Goal: Task Accomplishment & Management: Use online tool/utility

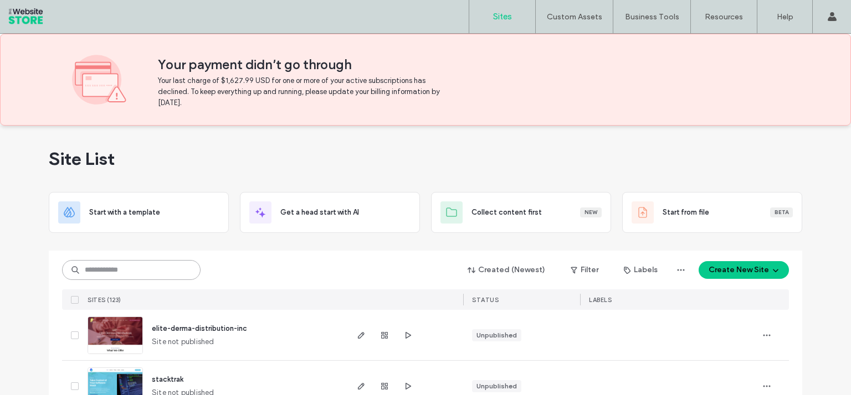
click at [127, 269] on input at bounding box center [131, 270] width 138 height 20
type input "******"
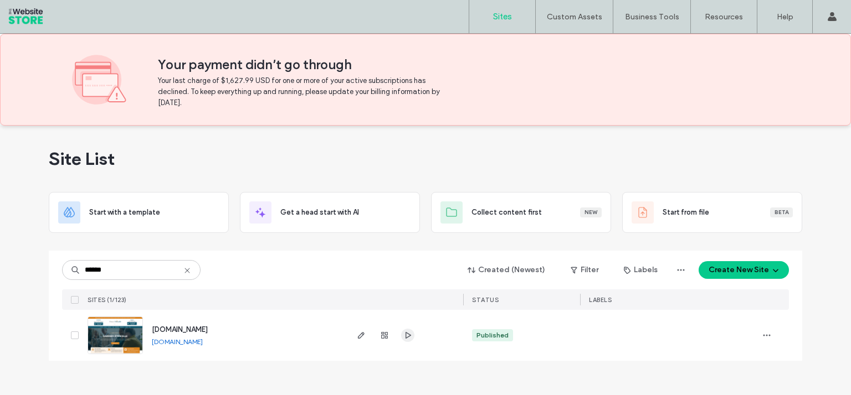
click at [407, 338] on use "button" at bounding box center [408, 335] width 6 height 7
click at [362, 342] on span "button" at bounding box center [360, 335] width 13 height 13
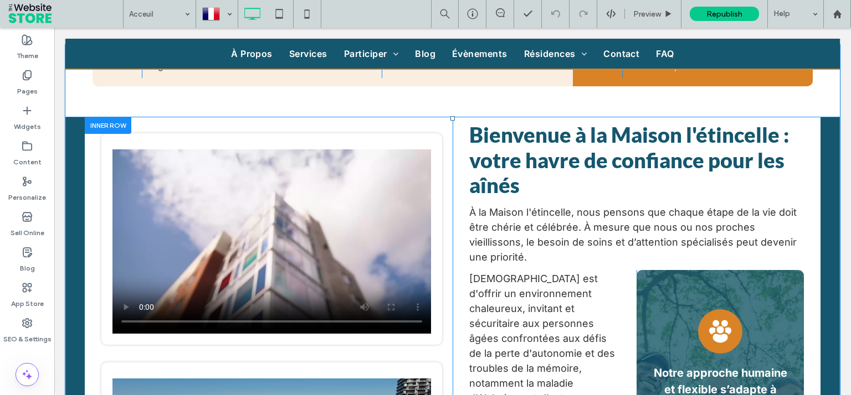
scroll to position [387, 0]
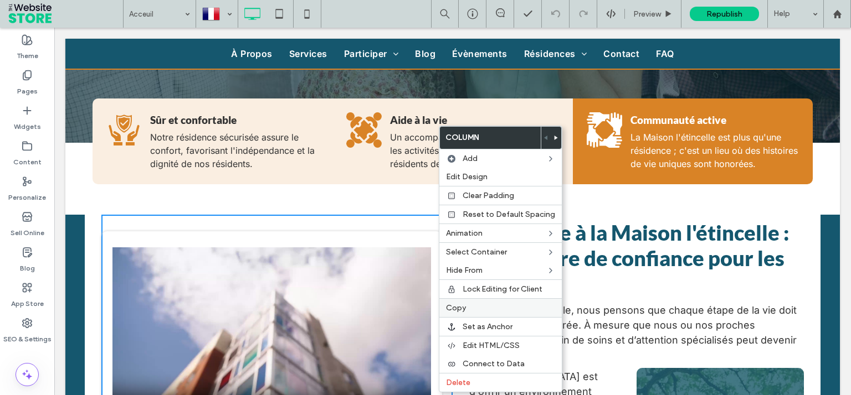
click at [475, 308] on label "Copy" at bounding box center [500, 308] width 109 height 9
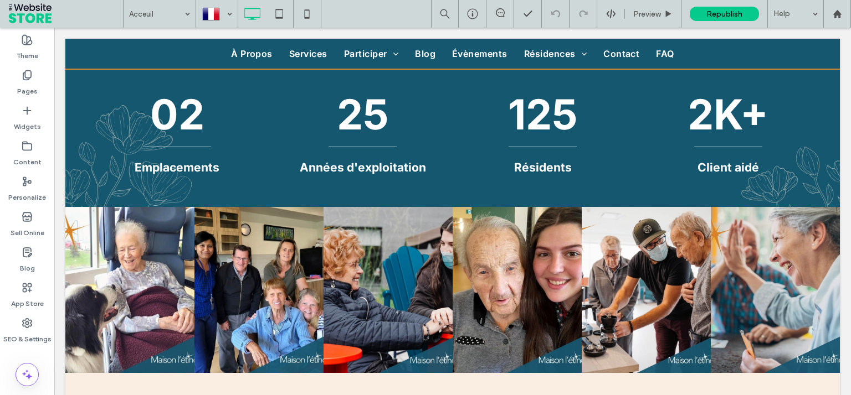
scroll to position [2496, 0]
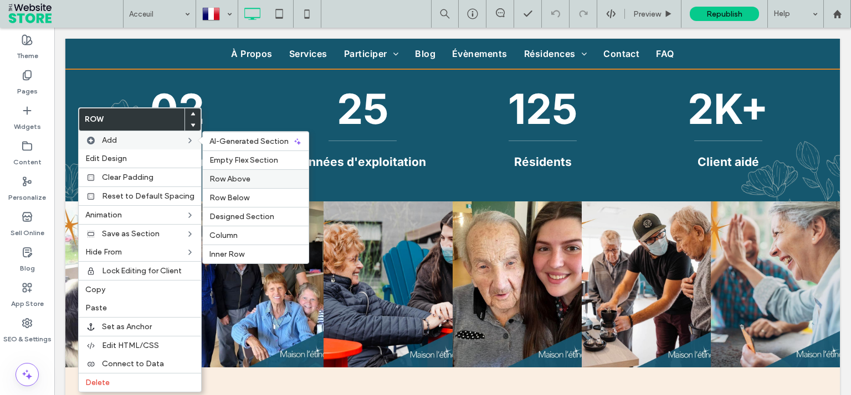
click at [231, 178] on span "Row Above" at bounding box center [229, 178] width 41 height 9
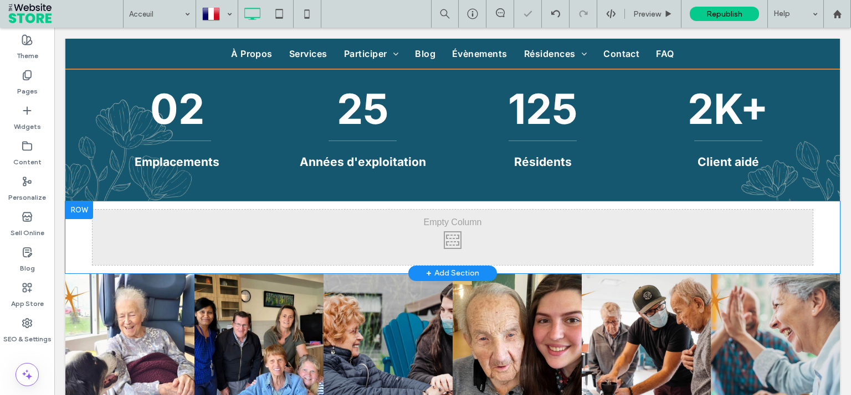
click at [80, 205] on div at bounding box center [79, 211] width 28 height 18
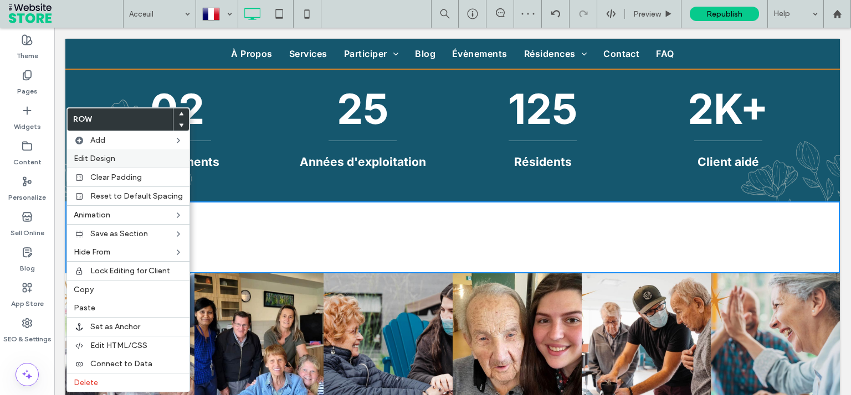
click at [98, 156] on span "Edit Design" at bounding box center [95, 158] width 42 height 9
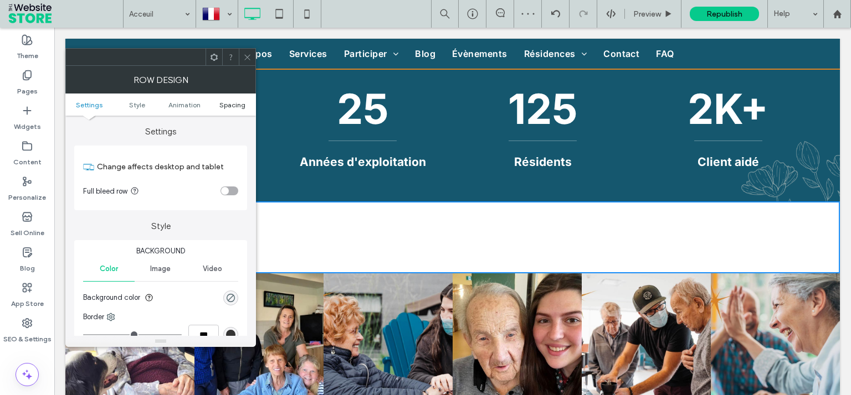
click at [230, 106] on span "Spacing" at bounding box center [232, 105] width 26 height 8
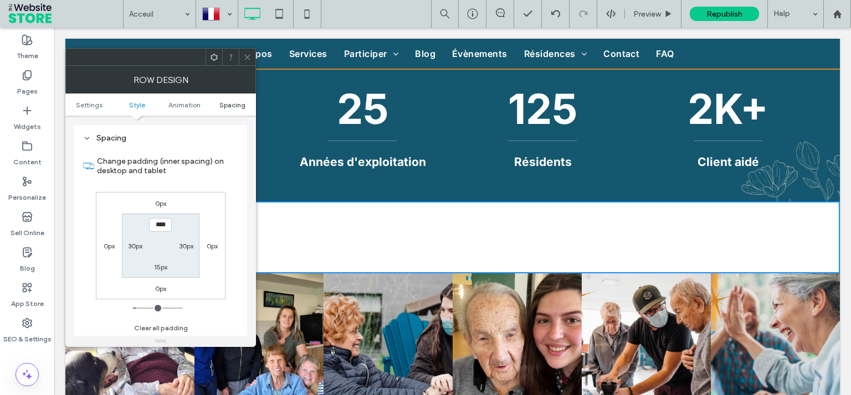
scroll to position [312, 0]
type input "**"
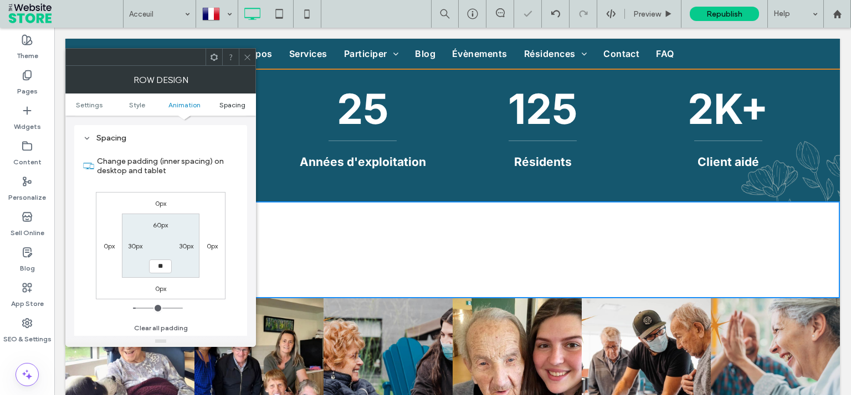
type input "**"
type input "****"
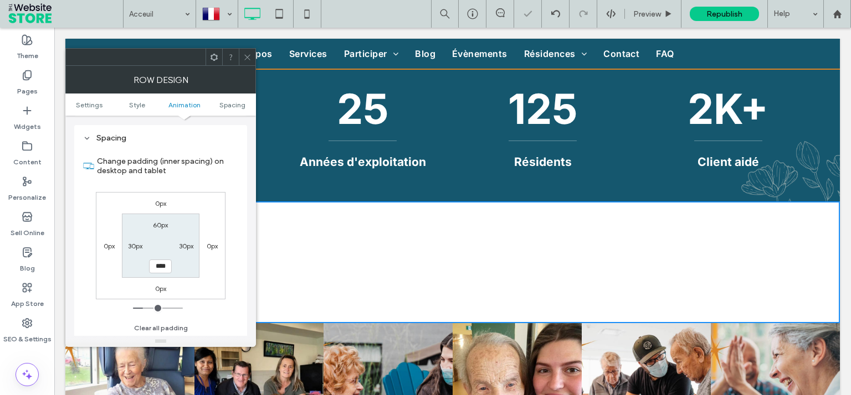
click at [247, 56] on use at bounding box center [247, 57] width 6 height 6
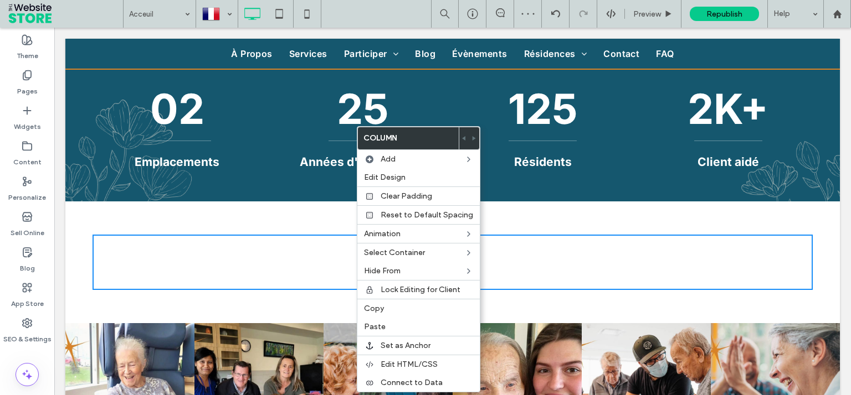
click at [258, 269] on div "Click To Paste Click To Paste" at bounding box center [453, 262] width 720 height 55
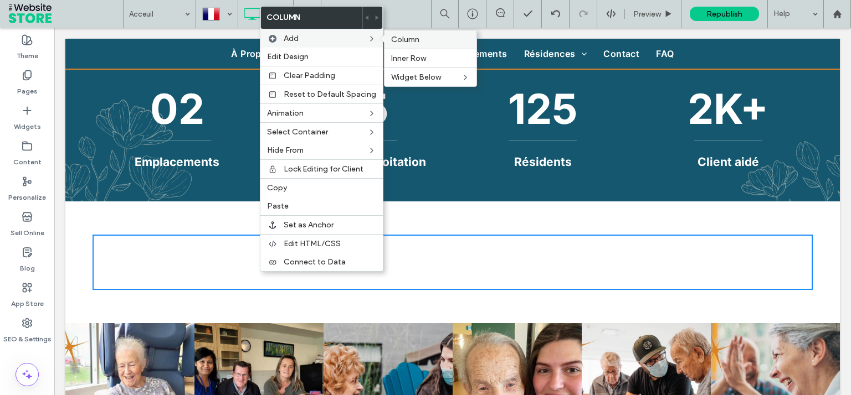
click at [404, 40] on span "Column" at bounding box center [405, 39] width 28 height 9
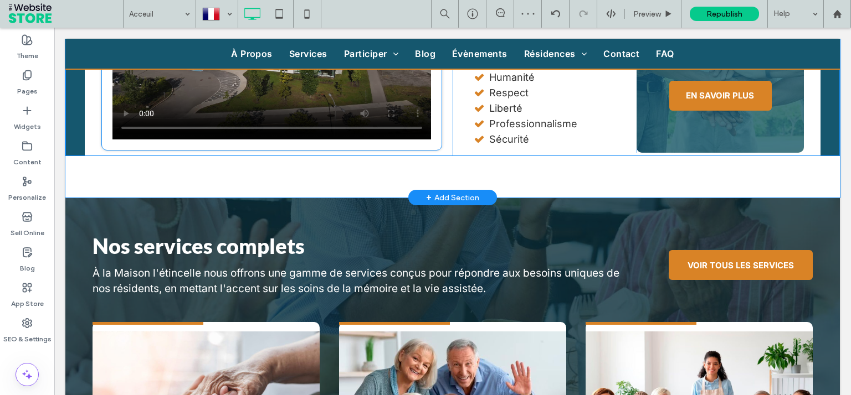
scroll to position [644, 0]
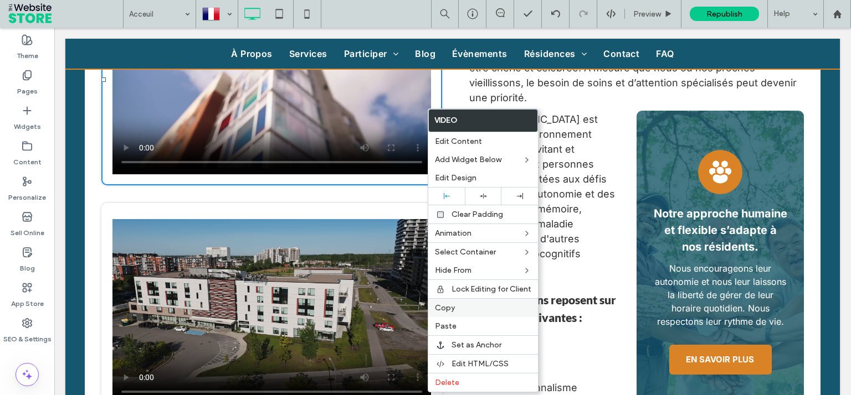
click at [460, 314] on div "Copy" at bounding box center [483, 308] width 110 height 19
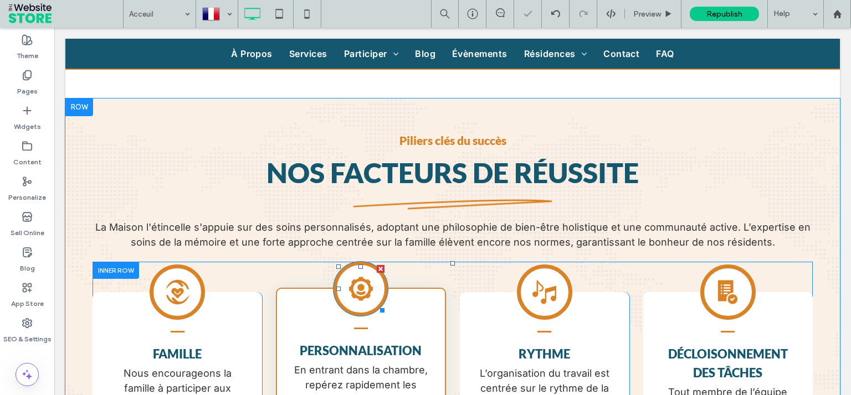
scroll to position [2496, 0]
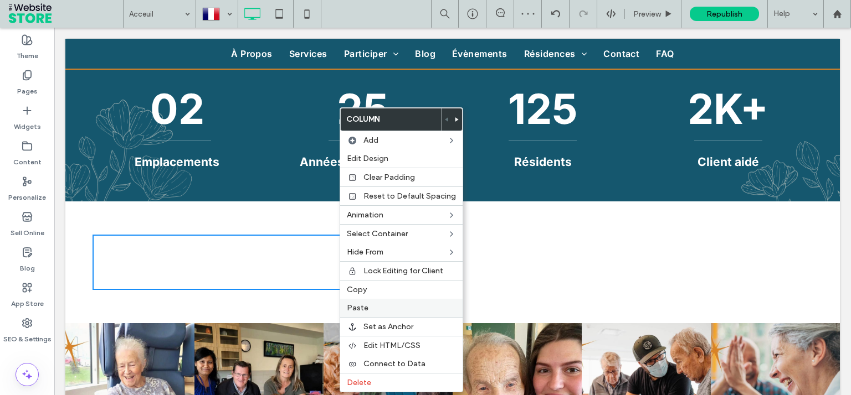
click at [389, 313] on div "Paste" at bounding box center [401, 308] width 122 height 18
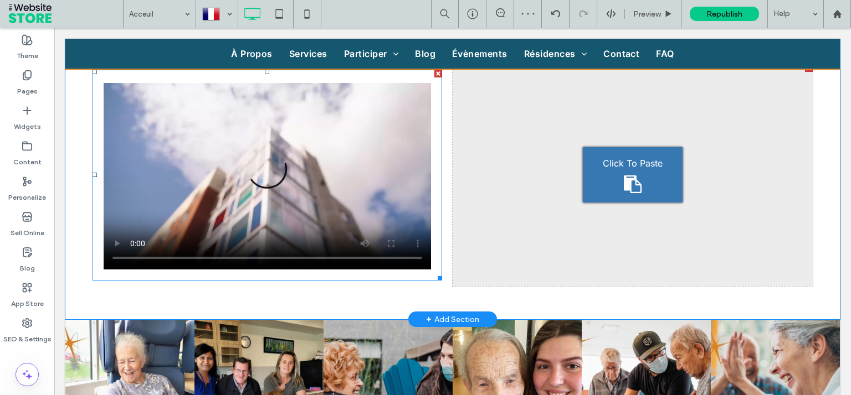
scroll to position [2761, 0]
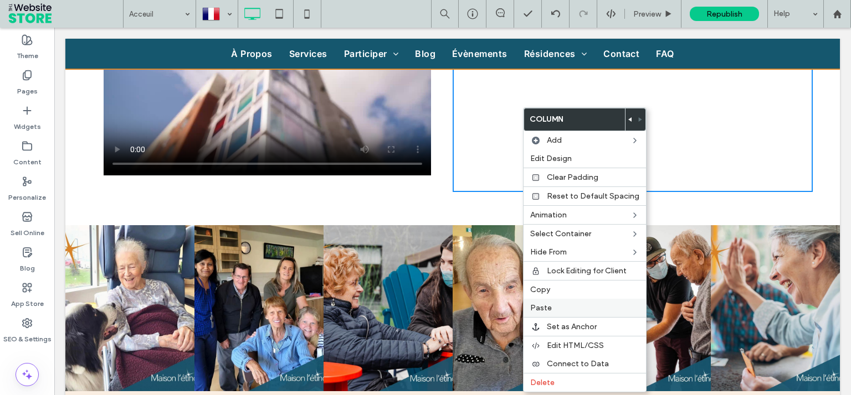
click at [564, 311] on div "Paste" at bounding box center [584, 308] width 122 height 18
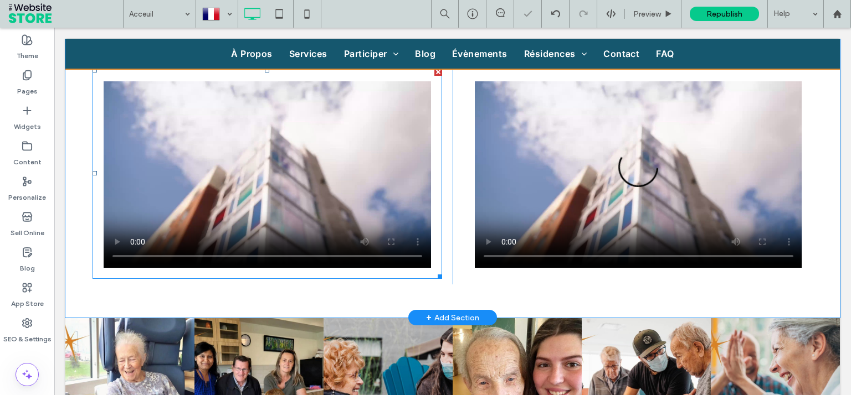
scroll to position [2668, 0]
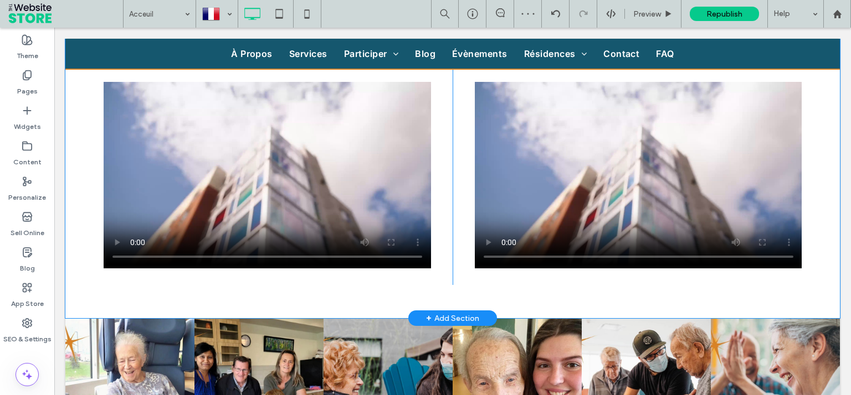
click at [438, 278] on div "Click To Paste Click To Paste" at bounding box center [273, 174] width 360 height 223
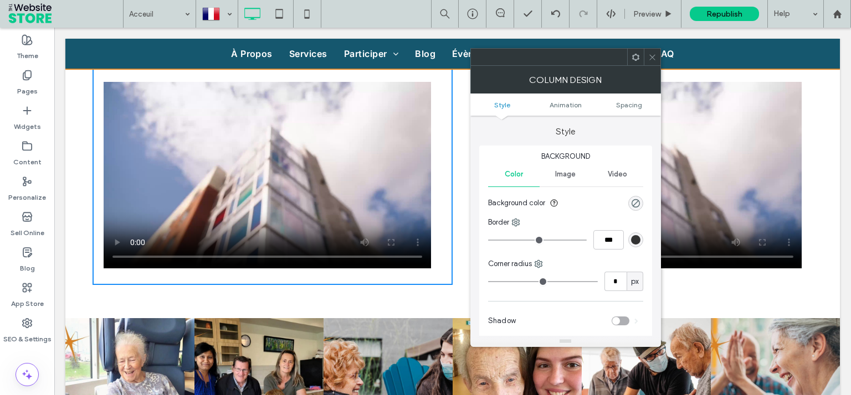
click at [627, 320] on div "toggle" at bounding box center [621, 321] width 18 height 9
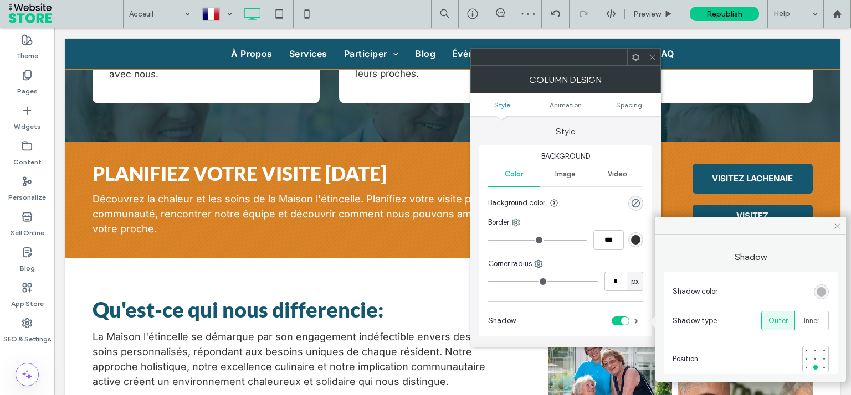
scroll to position [1345, 0]
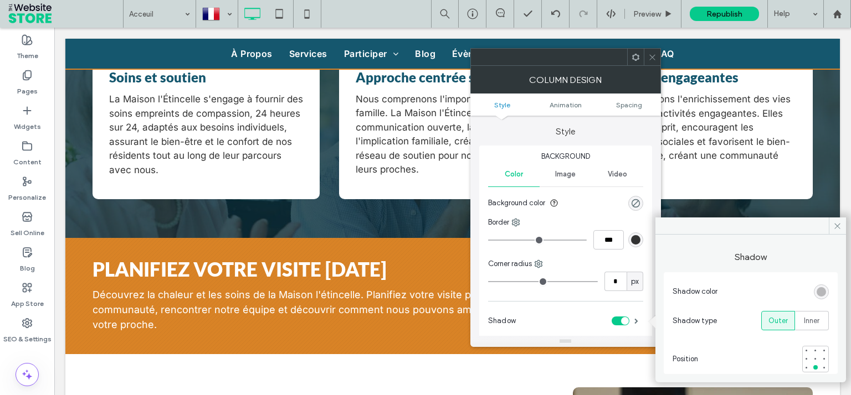
click at [306, 184] on div "Soins et soutien La Maison l'Étincelle s'engage à fournir des soins empreints d…" at bounding box center [206, 123] width 227 height 153
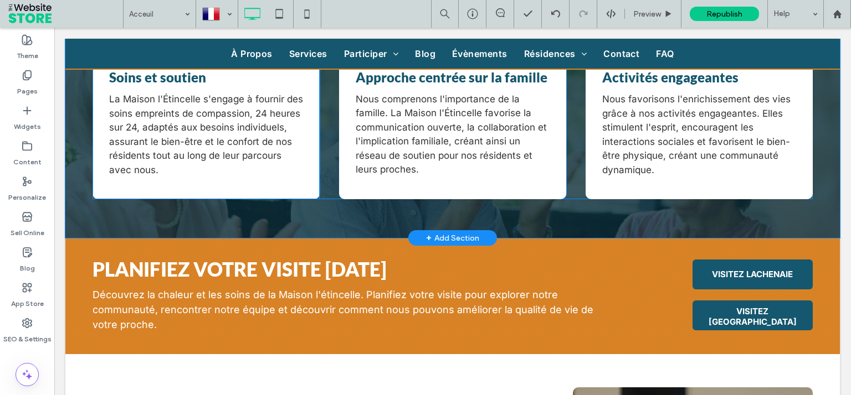
click at [306, 184] on div "Soins et soutien La Maison l'Étincelle s'engage à fournir des soins empreints d…" at bounding box center [206, 123] width 227 height 153
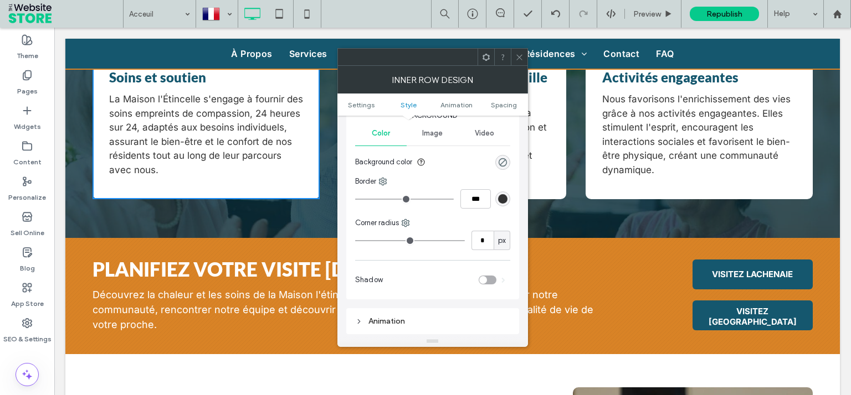
scroll to position [199, 0]
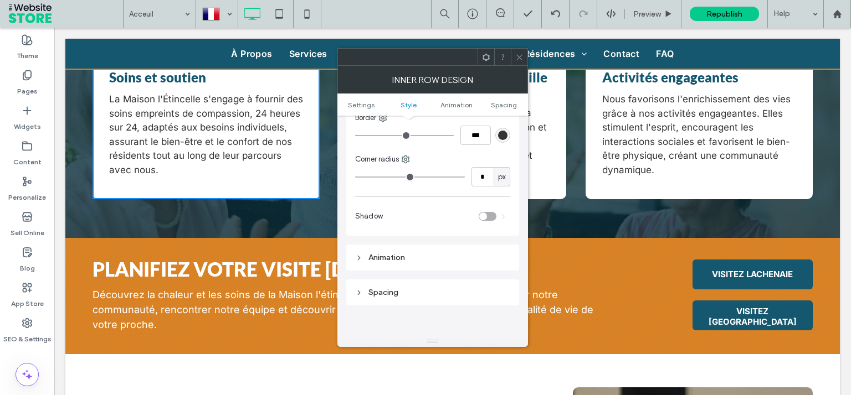
click at [521, 61] on span at bounding box center [519, 57] width 8 height 17
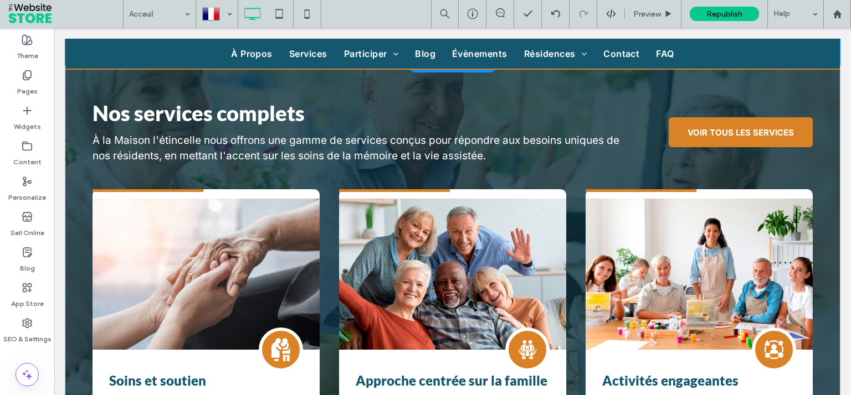
scroll to position [815, 0]
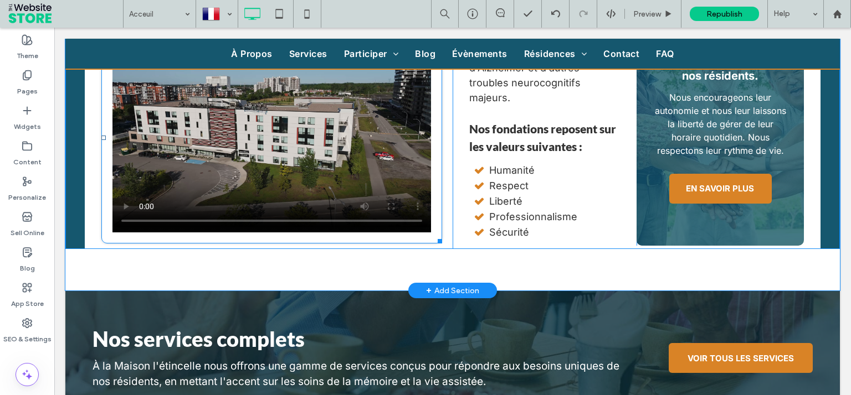
click at [431, 233] on span at bounding box center [271, 138] width 341 height 212
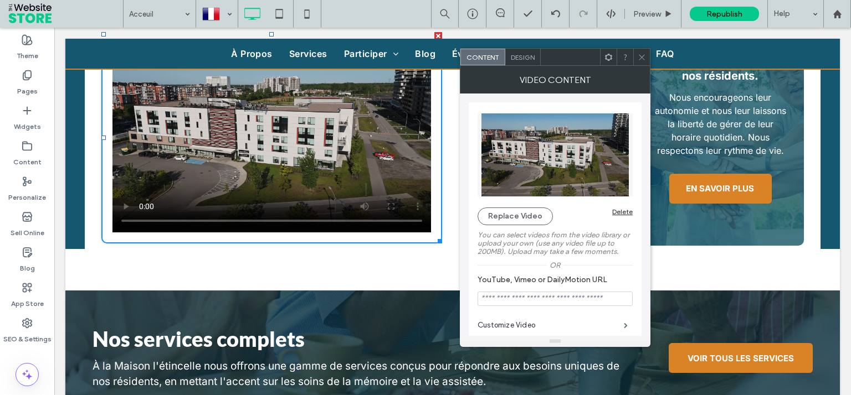
scroll to position [219, 0]
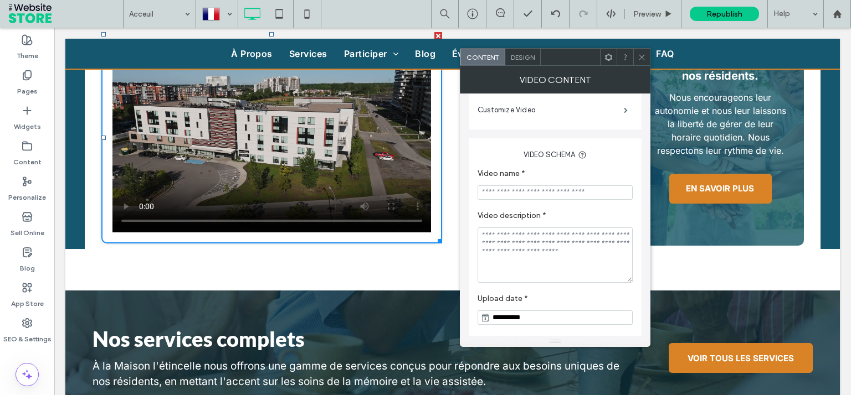
click at [511, 57] on span "Design" at bounding box center [523, 57] width 24 height 8
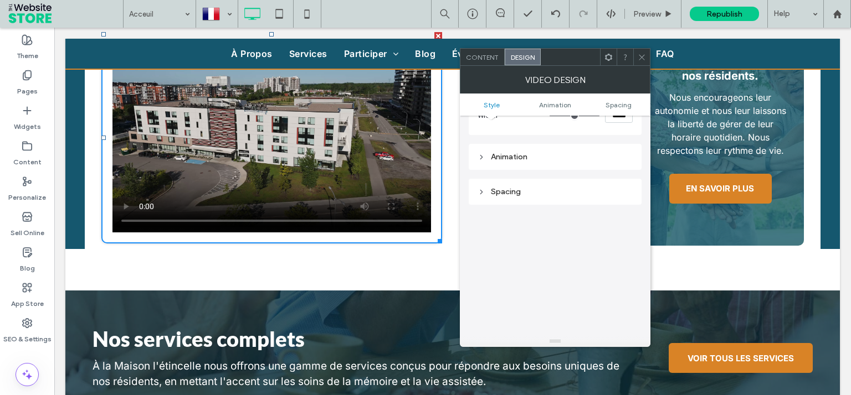
scroll to position [162, 0]
click at [438, 238] on div "Click To Paste" at bounding box center [276, 17] width 351 height 463
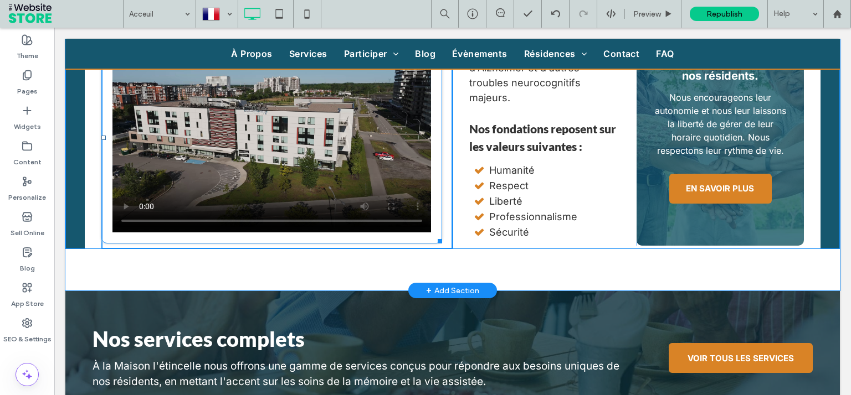
click at [436, 238] on div at bounding box center [438, 239] width 8 height 8
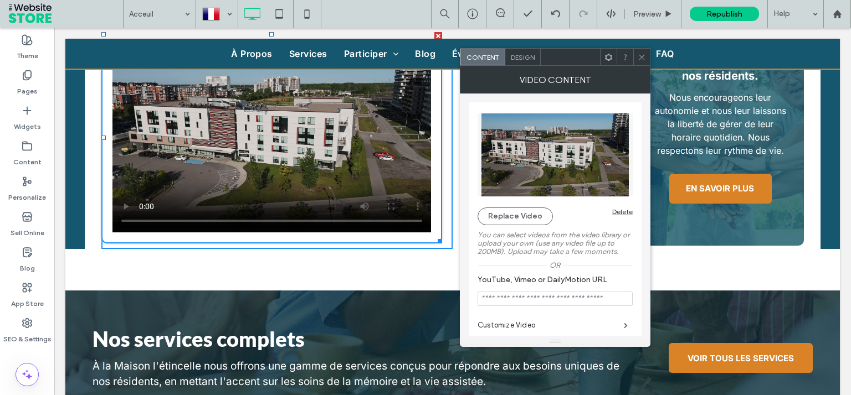
click at [515, 52] on div "Design" at bounding box center [522, 57] width 35 height 17
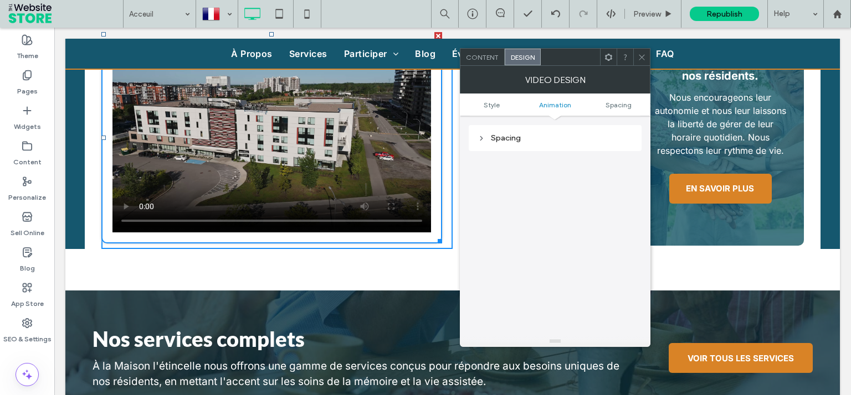
click at [531, 142] on div "Spacing" at bounding box center [554, 138] width 155 height 15
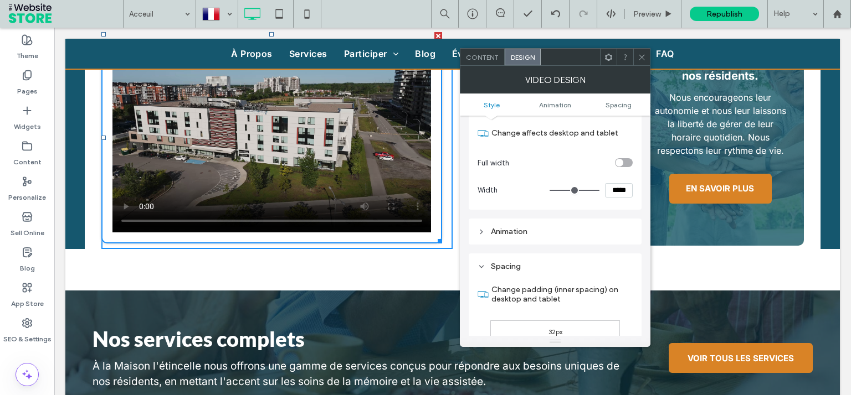
scroll to position [0, 0]
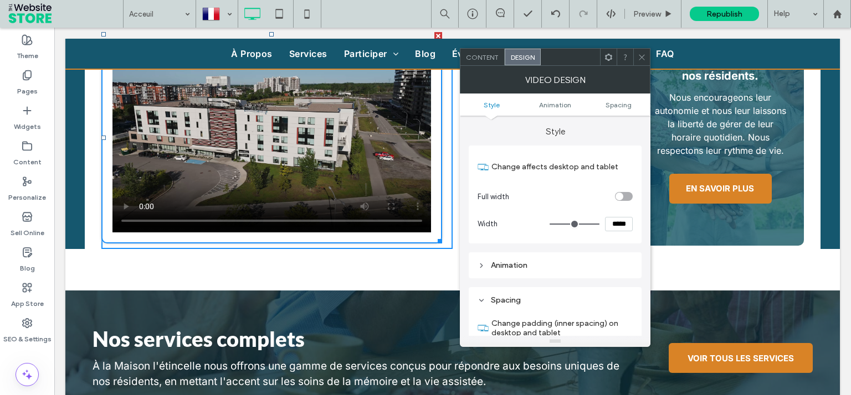
click at [535, 274] on div "Animation" at bounding box center [555, 266] width 173 height 26
click at [440, 223] on div "Click To Paste" at bounding box center [276, 17] width 351 height 463
click at [641, 56] on icon at bounding box center [642, 57] width 8 height 8
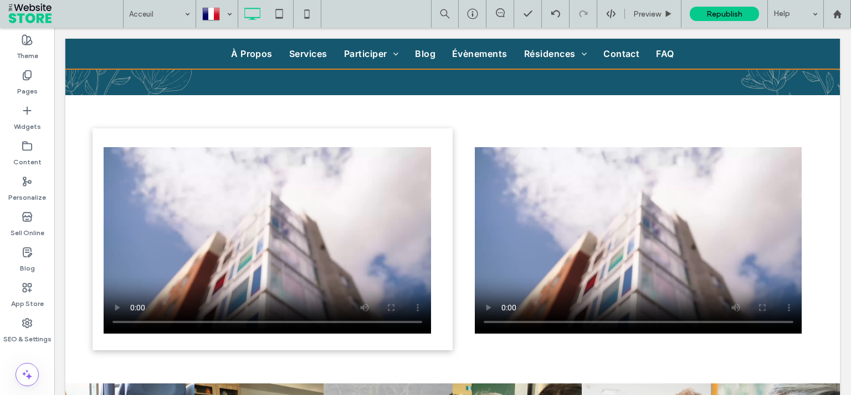
scroll to position [2668, 0]
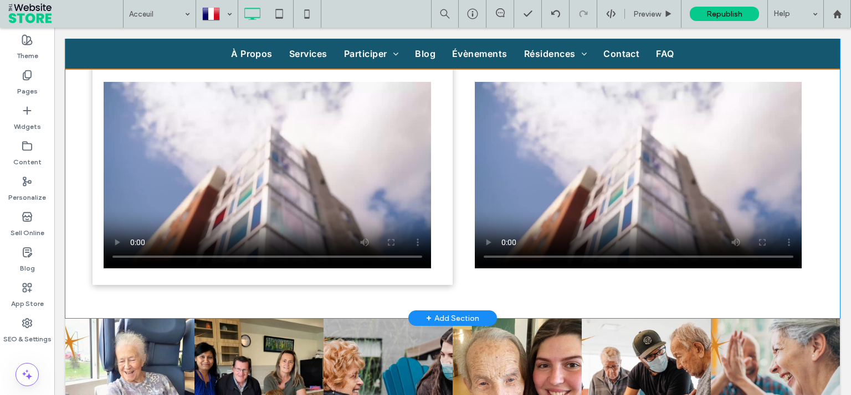
click at [443, 247] on div "Click To Paste Click To Paste" at bounding box center [273, 174] width 360 height 223
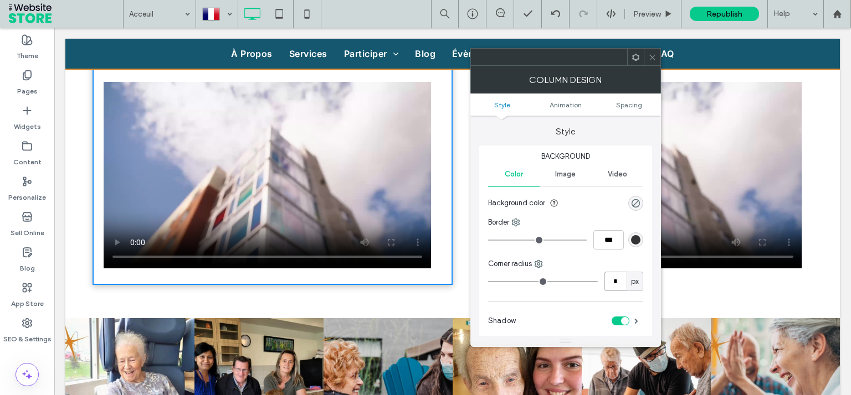
click at [609, 284] on input "*" at bounding box center [615, 281] width 22 height 19
type input "**"
click at [656, 54] on icon at bounding box center [652, 57] width 8 height 8
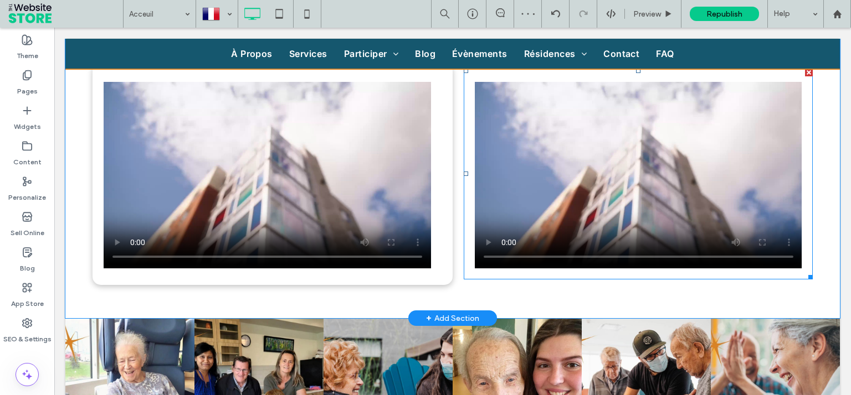
click at [464, 271] on span at bounding box center [639, 175] width 350 height 212
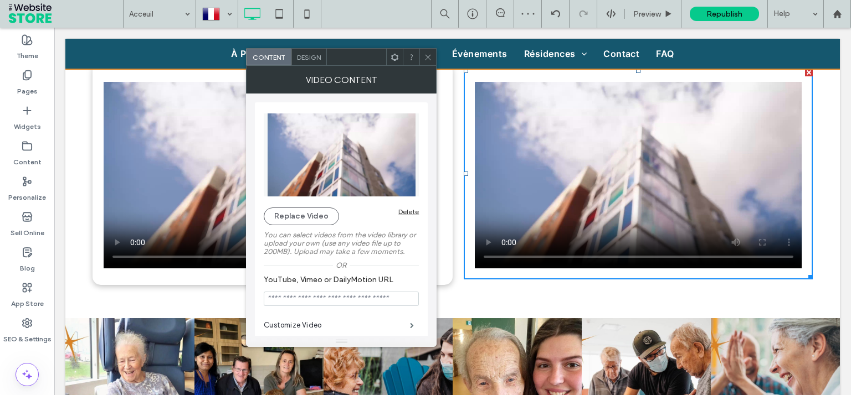
click at [320, 61] on div "Design" at bounding box center [308, 57] width 35 height 17
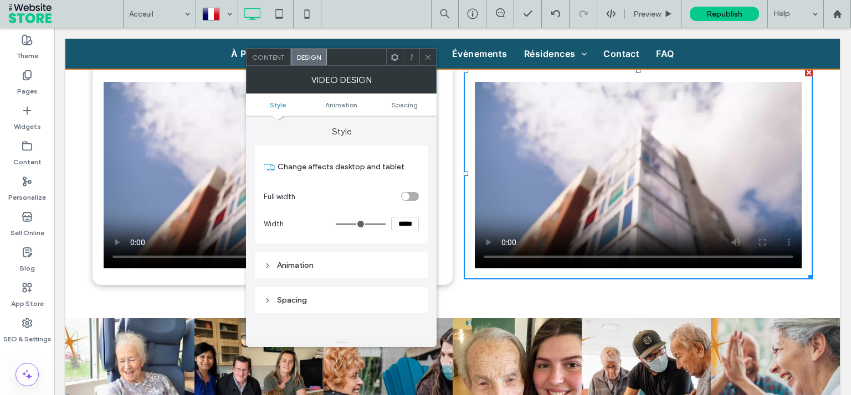
drag, startPoint x: 429, startPoint y: 60, endPoint x: 680, endPoint y: 170, distance: 273.8
click at [429, 60] on icon at bounding box center [428, 57] width 8 height 8
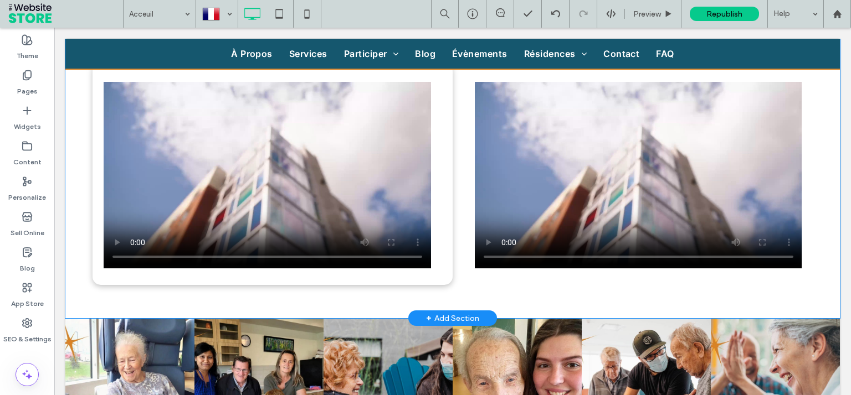
click at [798, 279] on div "Click To Paste Click To Paste" at bounding box center [633, 174] width 360 height 223
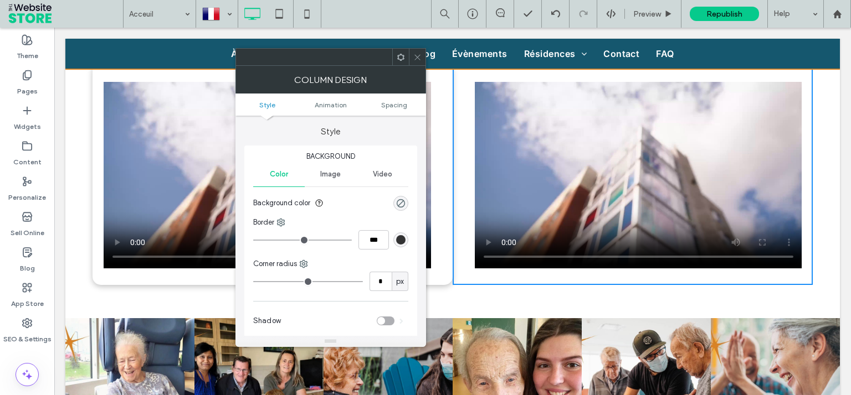
click at [389, 322] on div "toggle" at bounding box center [386, 321] width 18 height 9
click at [378, 280] on input "*" at bounding box center [380, 281] width 22 height 19
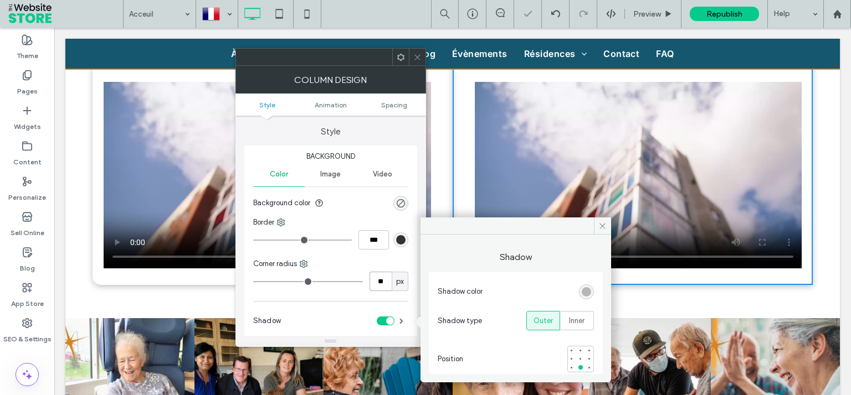
type input "**"
click at [418, 50] on span at bounding box center [417, 57] width 8 height 17
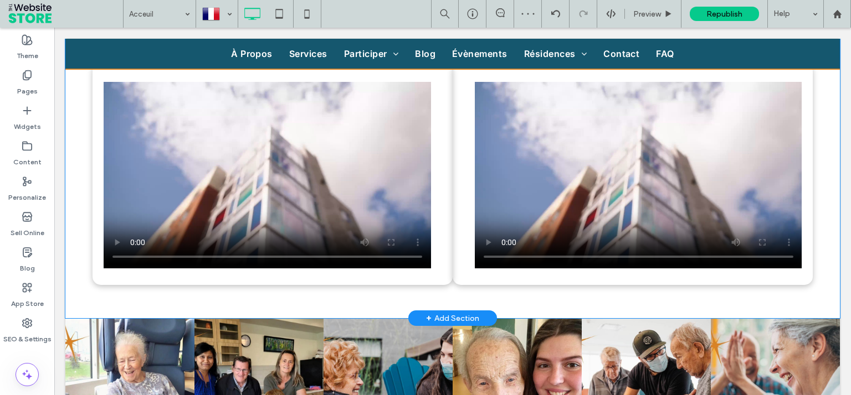
click at [444, 225] on div "Click To Paste Click To Paste" at bounding box center [273, 174] width 360 height 223
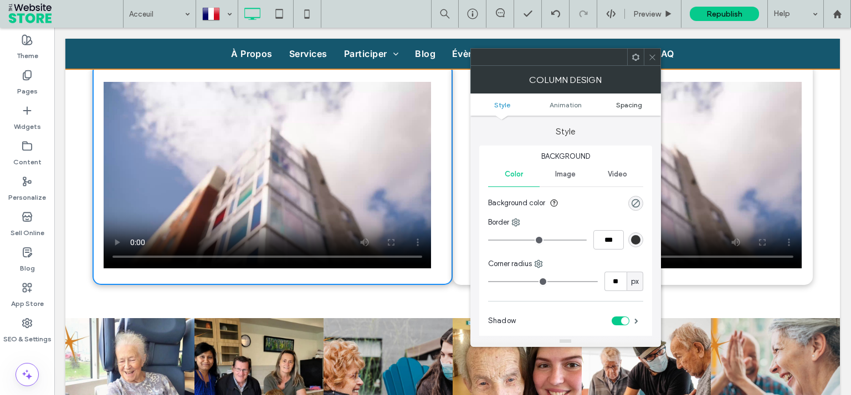
click at [637, 106] on span "Spacing" at bounding box center [629, 105] width 26 height 8
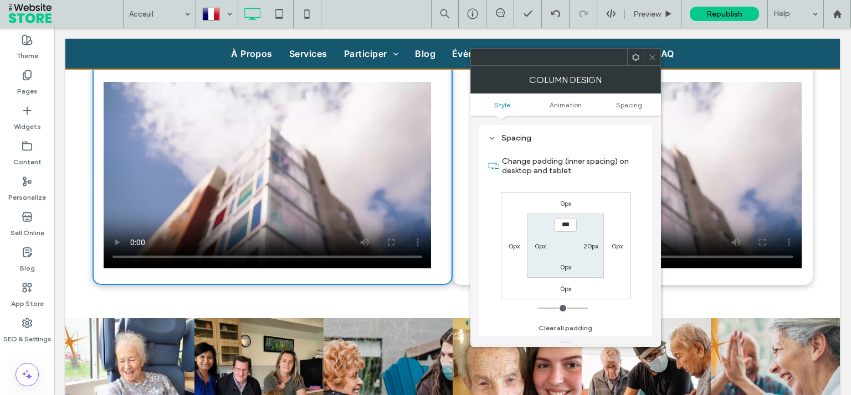
scroll to position [259, 0]
click at [615, 243] on label "0px" at bounding box center [617, 246] width 11 height 8
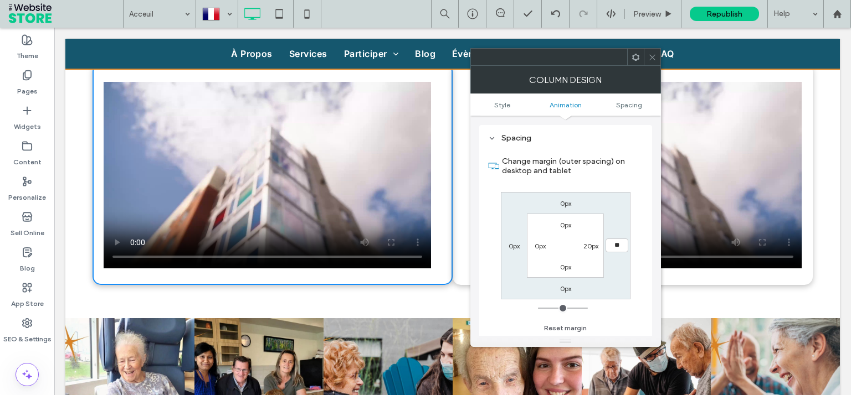
type input "**"
type input "****"
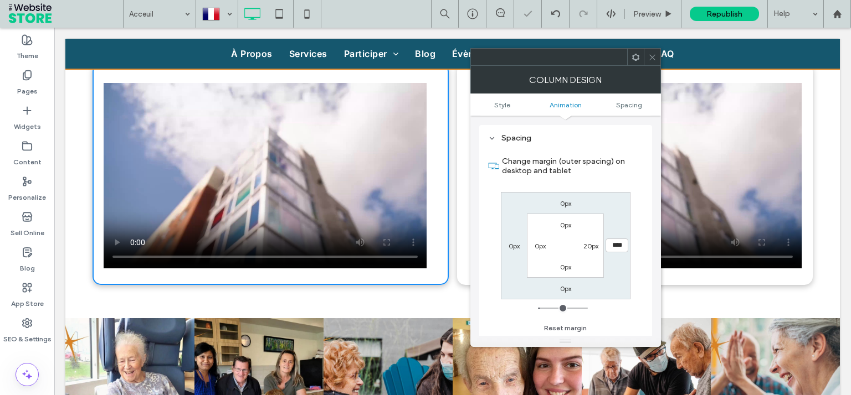
click at [653, 54] on icon at bounding box center [652, 57] width 8 height 8
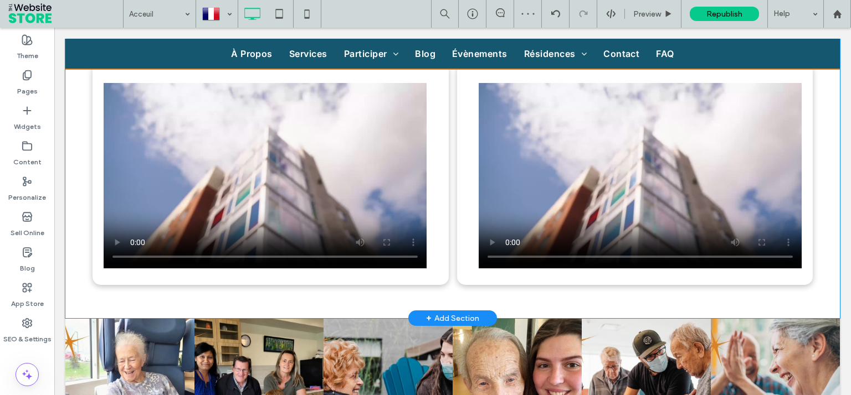
click at [457, 187] on div "Click To Paste Click To Paste" at bounding box center [635, 174] width 356 height 223
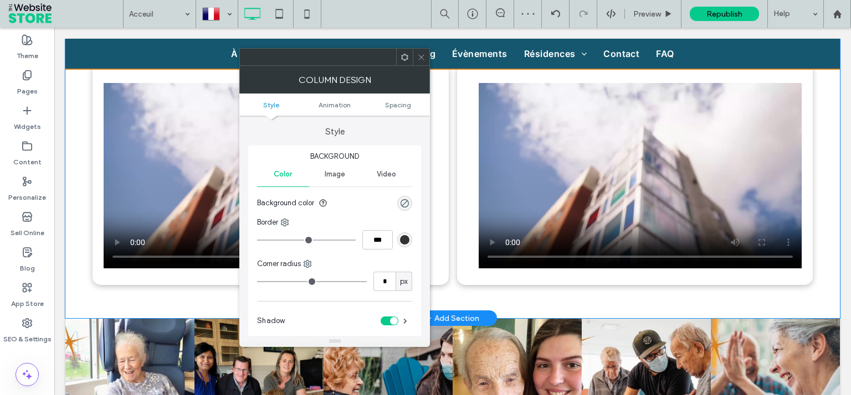
type input "**"
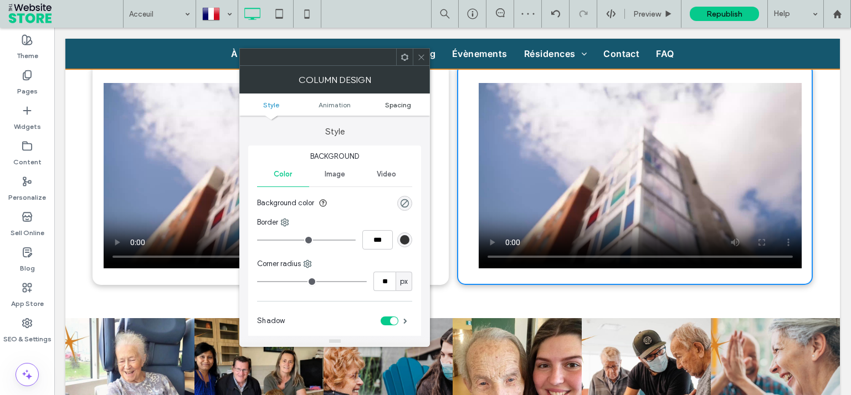
drag, startPoint x: 405, startPoint y: 102, endPoint x: 400, endPoint y: 114, distance: 12.4
click at [405, 103] on span "Spacing" at bounding box center [398, 105] width 26 height 8
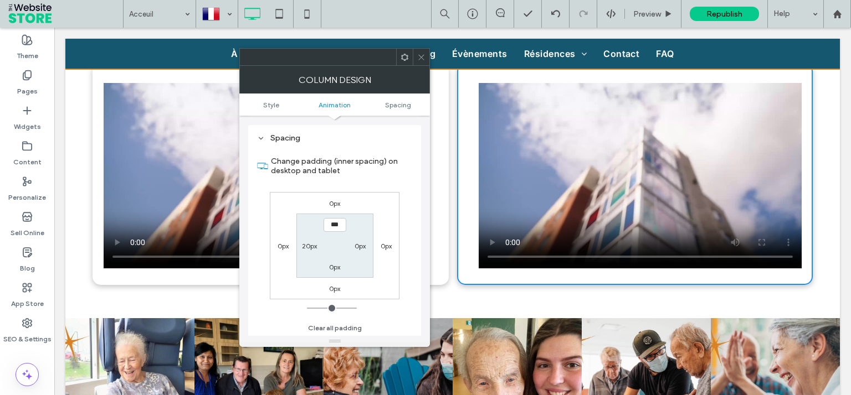
click at [284, 243] on label "0px" at bounding box center [283, 246] width 11 height 8
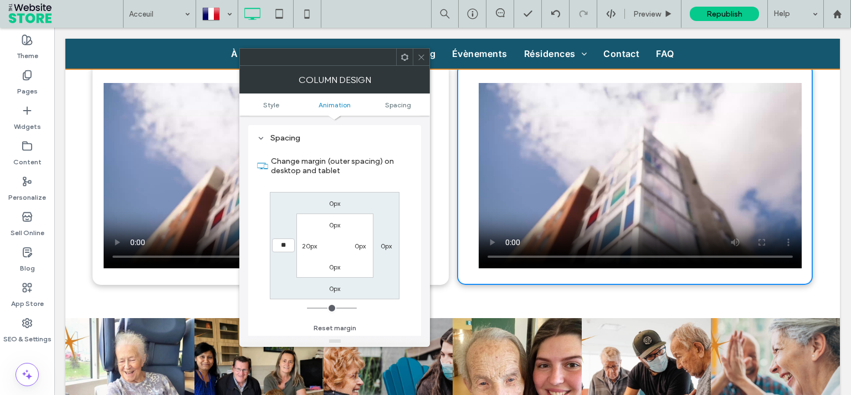
type input "**"
type input "****"
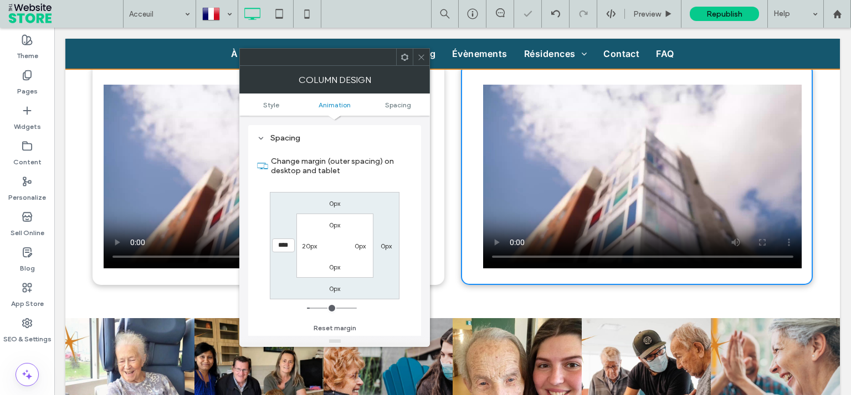
click at [422, 59] on icon at bounding box center [421, 57] width 8 height 8
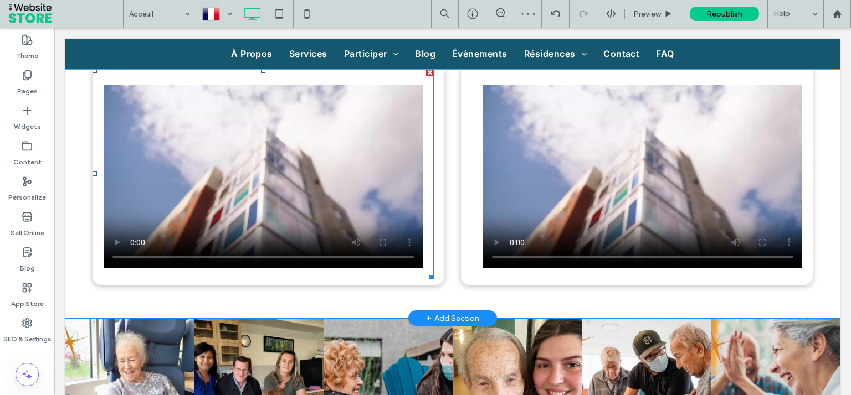
click at [408, 265] on span at bounding box center [263, 175] width 341 height 212
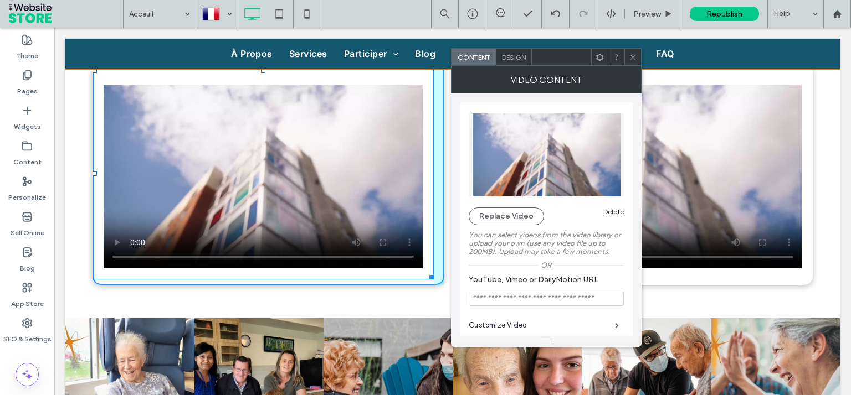
drag, startPoint x: 428, startPoint y: 276, endPoint x: 436, endPoint y: 278, distance: 8.6
click at [436, 278] on div "Click To Paste Click To Paste W:615.5 H:385.55" at bounding box center [269, 174] width 352 height 223
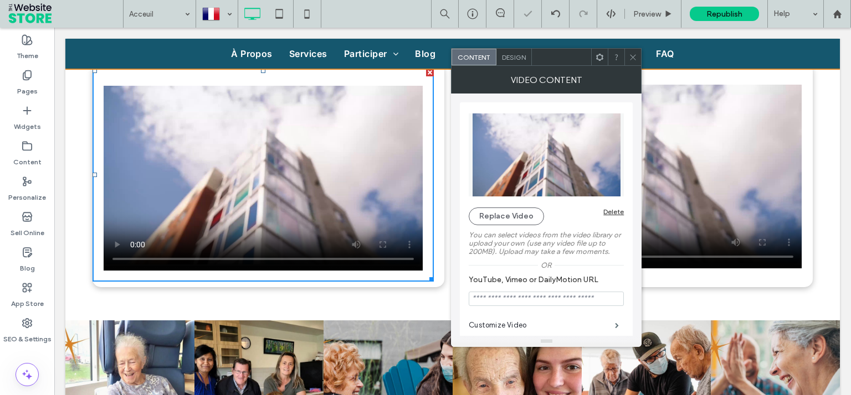
click at [439, 239] on div "Click To Paste Click To Paste" at bounding box center [269, 175] width 352 height 225
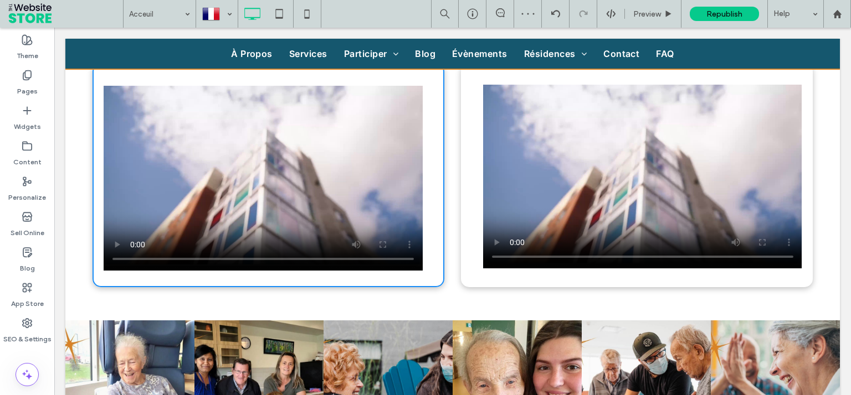
click at [430, 116] on div "Click To Paste Click To Paste" at bounding box center [269, 175] width 352 height 225
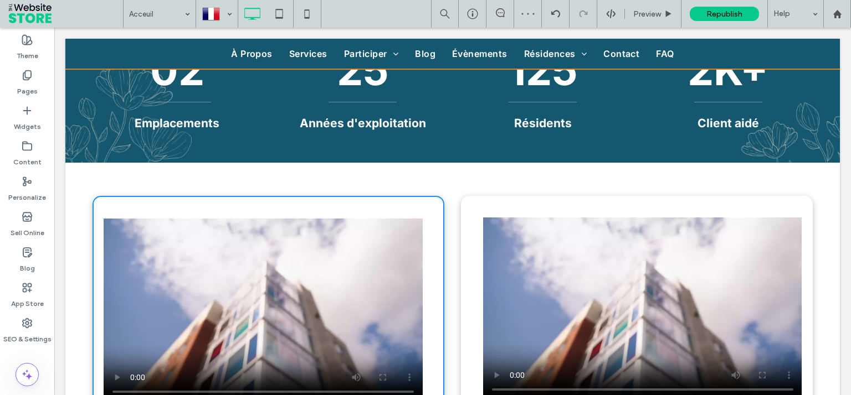
scroll to position [2403, 0]
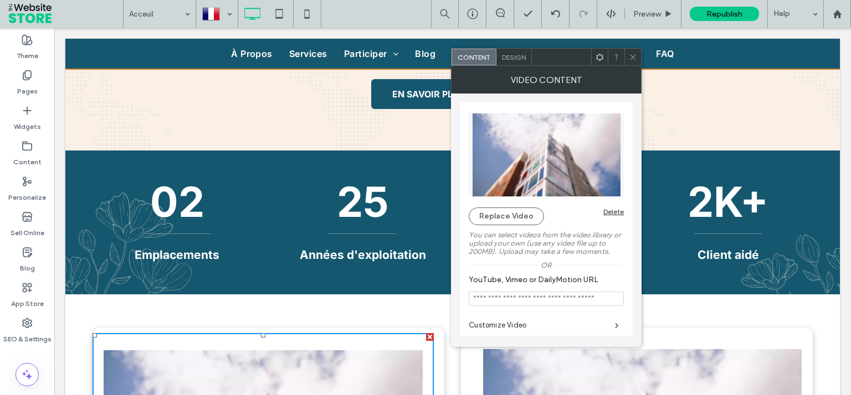
click at [633, 58] on icon at bounding box center [633, 57] width 8 height 8
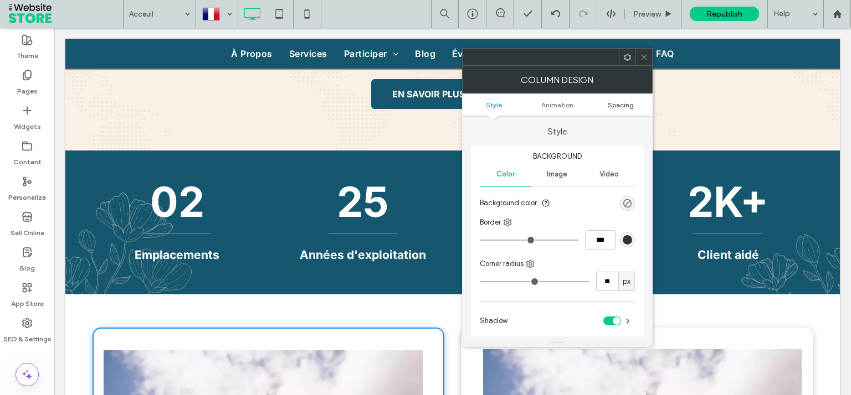
click at [621, 106] on span "Spacing" at bounding box center [621, 105] width 26 height 8
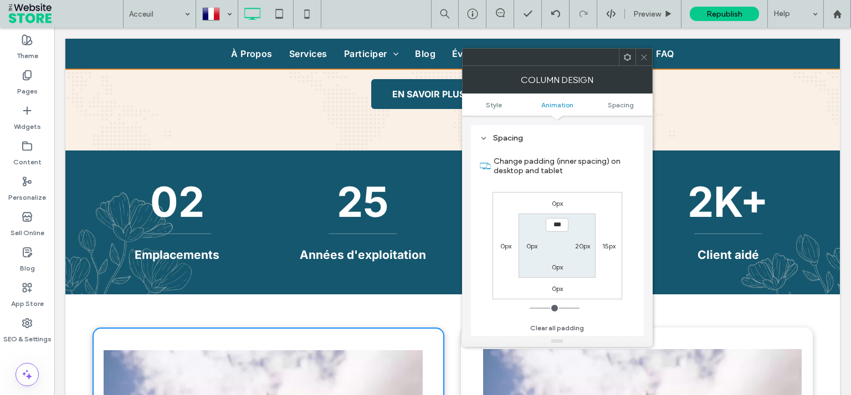
scroll to position [259, 0]
click at [582, 245] on label "20px" at bounding box center [582, 246] width 15 height 8
type input "**"
type input "*"
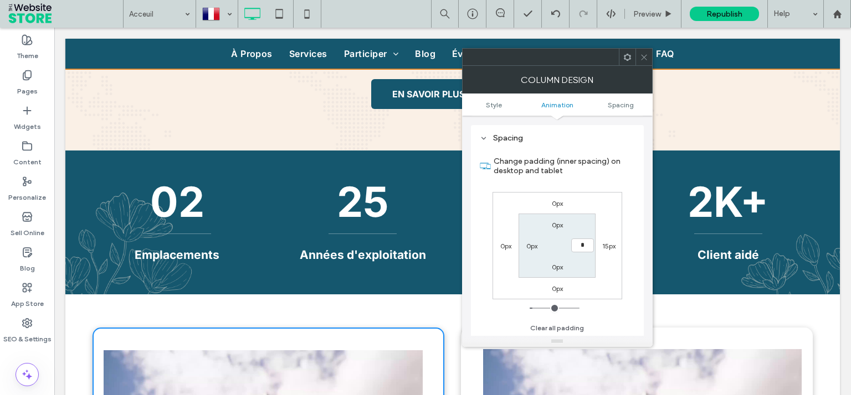
type input "***"
click at [646, 54] on icon at bounding box center [644, 57] width 8 height 8
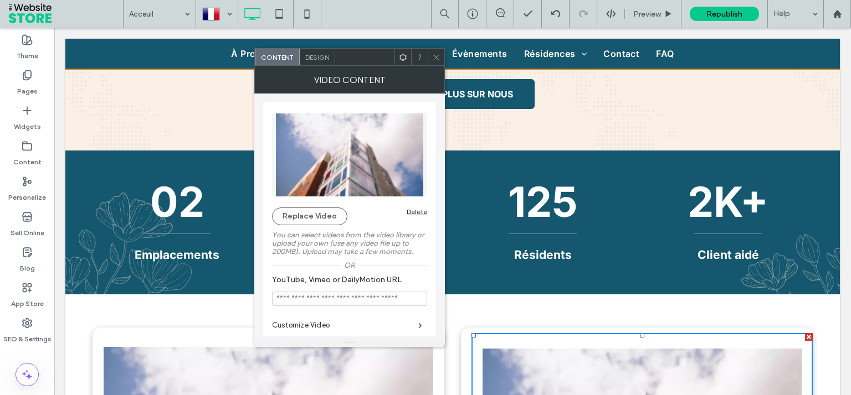
click at [432, 56] on div at bounding box center [436, 57] width 17 height 17
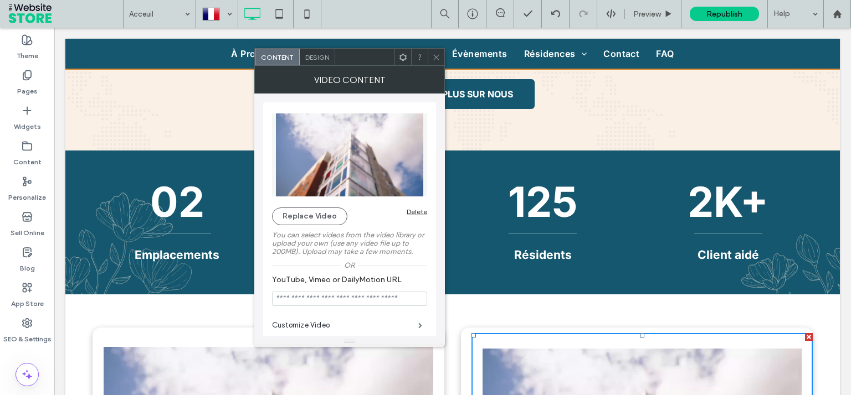
click at [310, 63] on div "Design" at bounding box center [317, 57] width 35 height 17
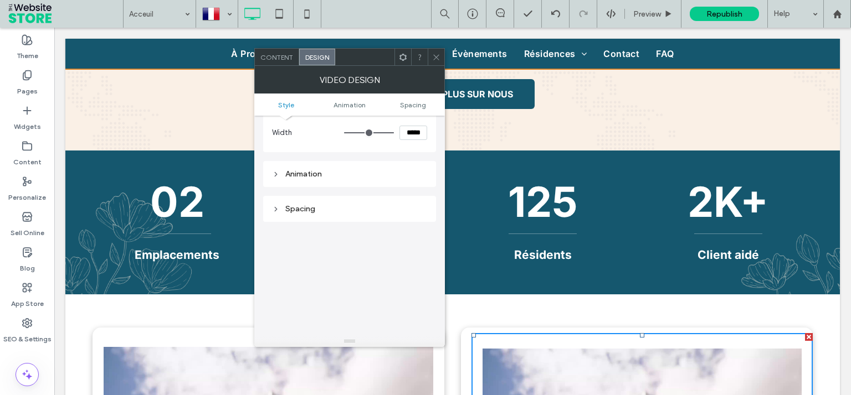
scroll to position [162, 0]
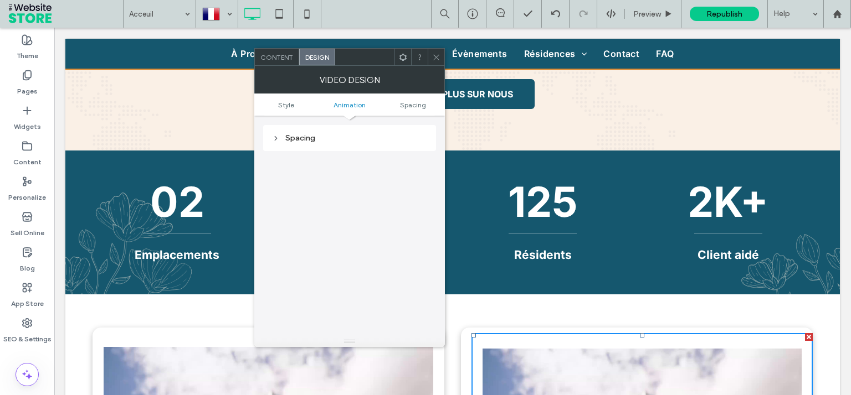
click at [315, 127] on div "Spacing" at bounding box center [349, 138] width 173 height 26
click at [314, 143] on div "Spacing" at bounding box center [349, 138] width 155 height 15
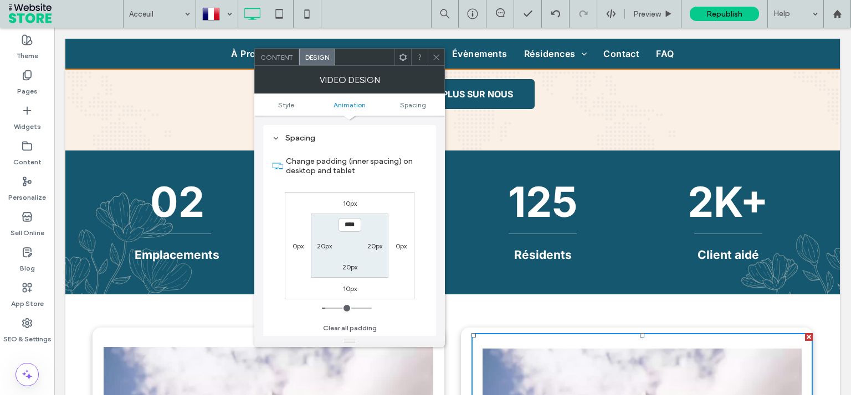
click at [329, 249] on label "20px" at bounding box center [324, 246] width 15 height 8
click at [433, 56] on icon at bounding box center [436, 57] width 8 height 8
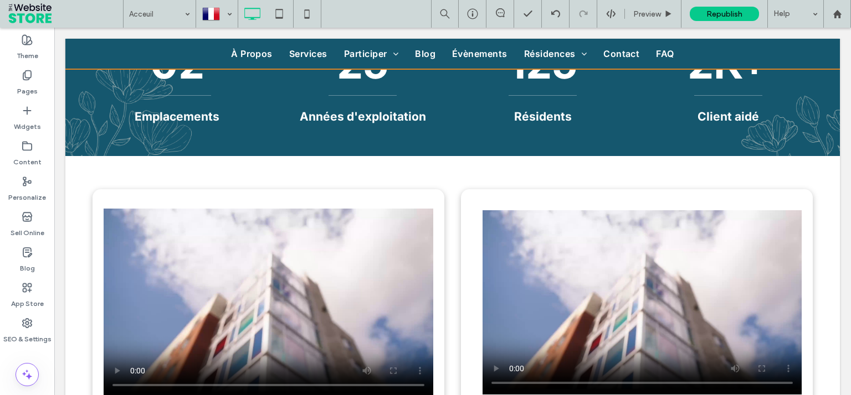
scroll to position [2606, 0]
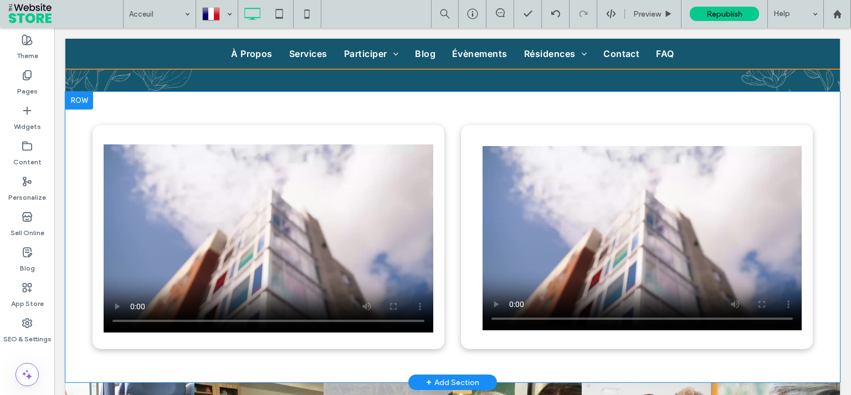
click at [461, 262] on div "Click To Paste Click To Paste" at bounding box center [637, 237] width 352 height 225
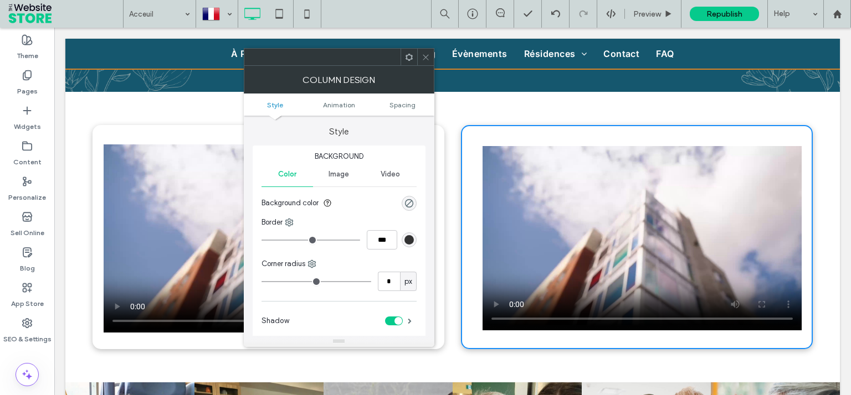
type input "**"
click at [399, 104] on span "Spacing" at bounding box center [402, 105] width 26 height 8
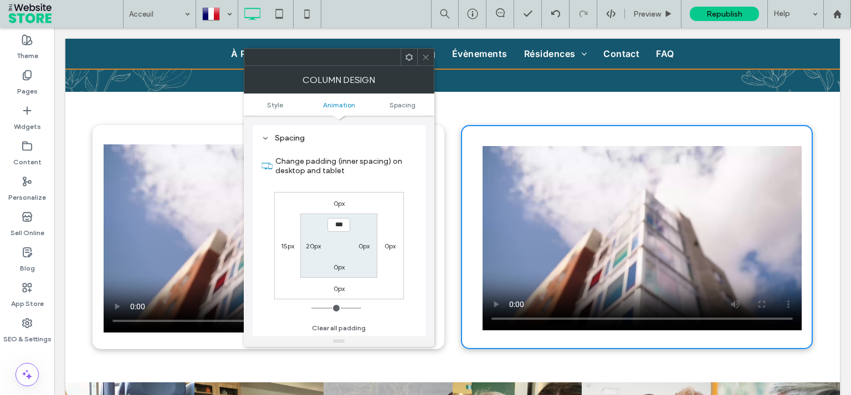
scroll to position [259, 0]
click at [315, 241] on div "20px" at bounding box center [313, 245] width 15 height 11
click at [314, 243] on label "20px" at bounding box center [313, 246] width 15 height 8
type input "**"
type input "*"
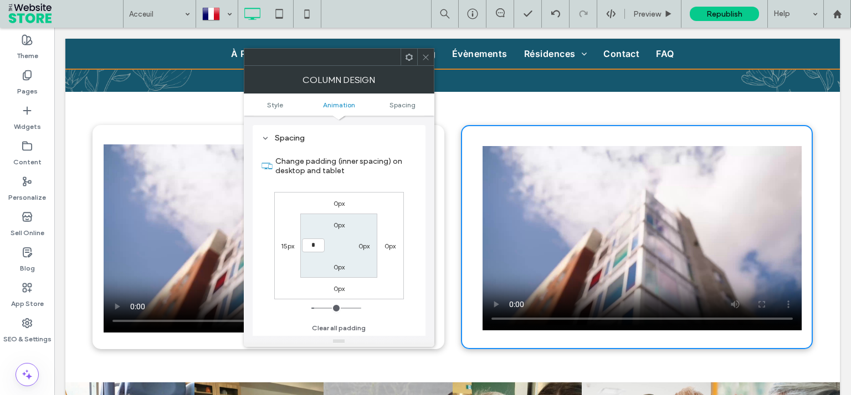
type input "*"
type input "***"
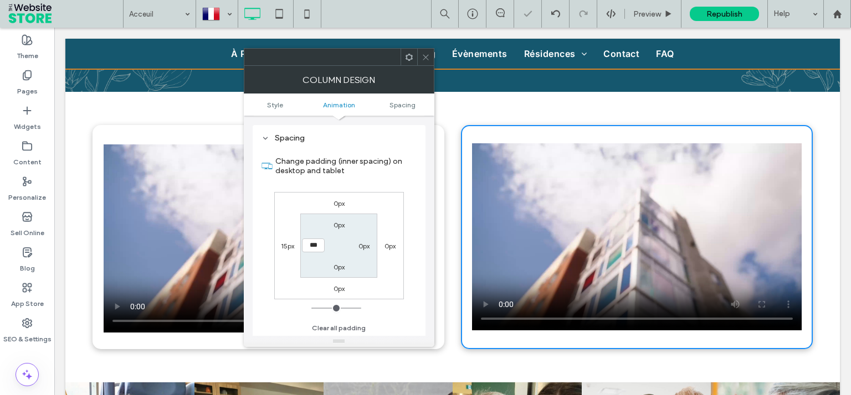
click at [431, 57] on div at bounding box center [425, 57] width 17 height 17
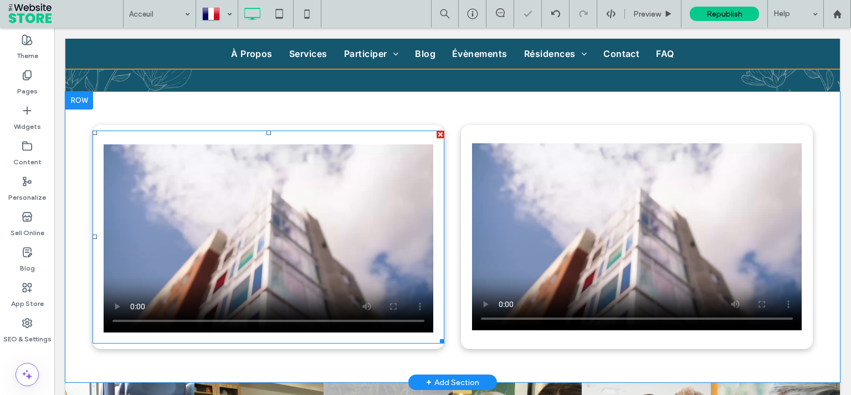
click at [353, 173] on span at bounding box center [269, 238] width 352 height 214
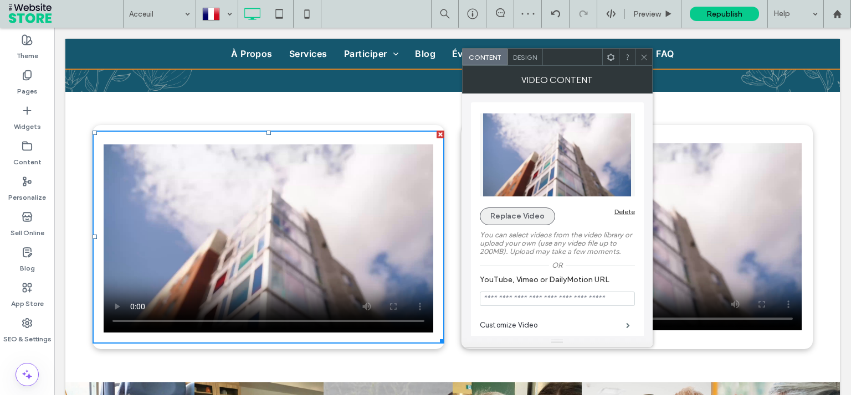
click at [509, 217] on button "Replace Video" at bounding box center [517, 217] width 75 height 18
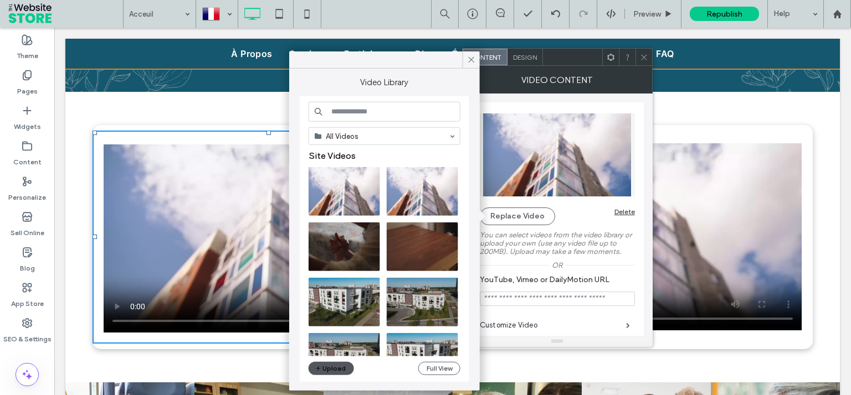
click at [333, 366] on button "Upload" at bounding box center [331, 368] width 45 height 13
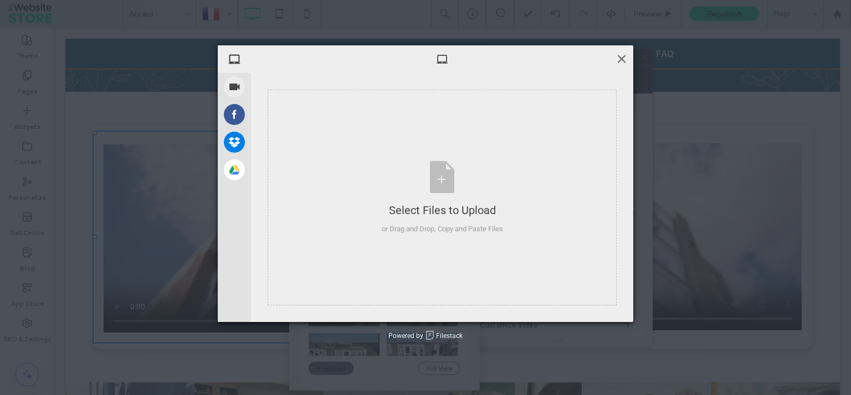
click at [624, 57] on span at bounding box center [621, 59] width 12 height 12
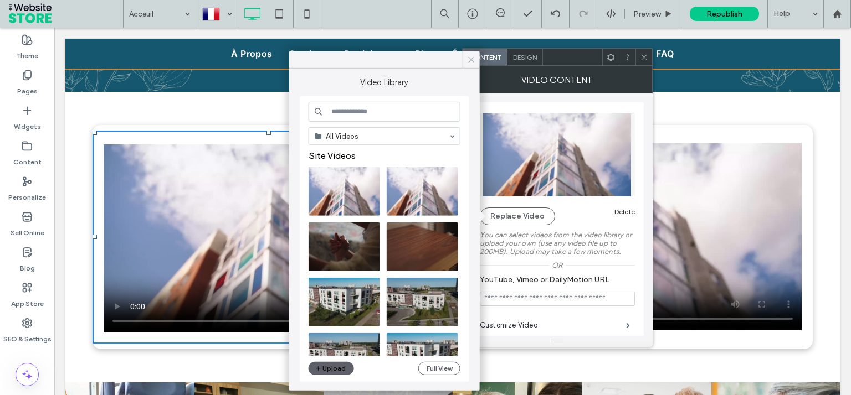
click at [473, 55] on icon at bounding box center [471, 60] width 10 height 10
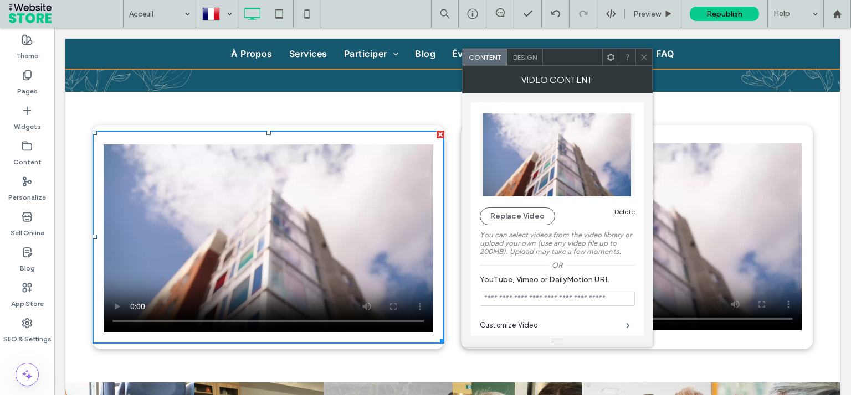
click at [646, 56] on icon at bounding box center [644, 57] width 8 height 8
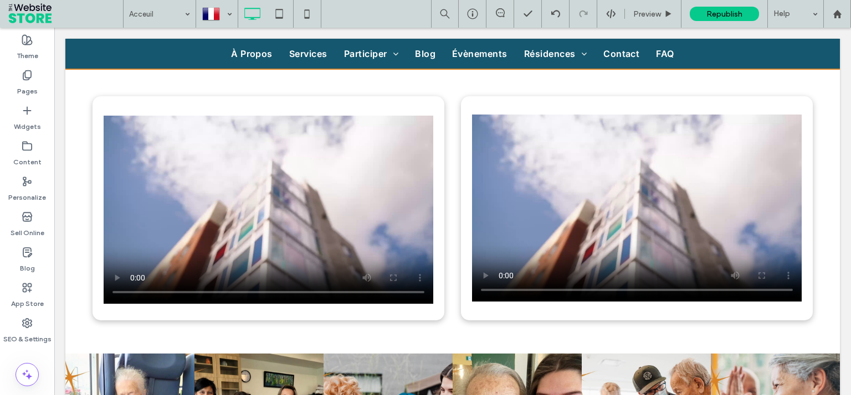
scroll to position [2647, 0]
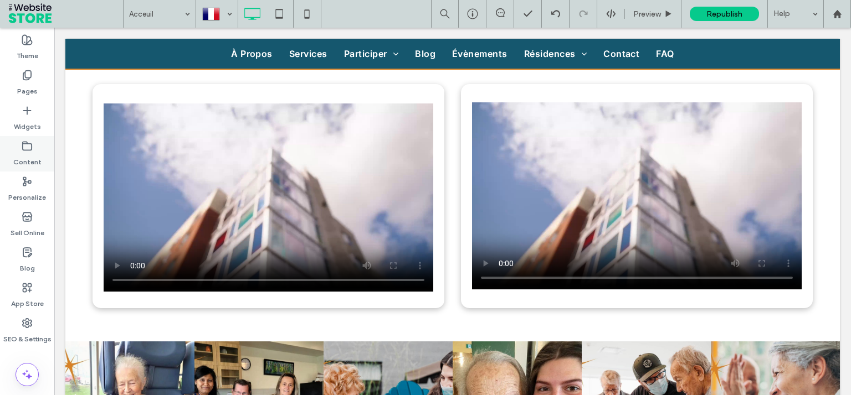
click at [33, 151] on div "Content" at bounding box center [27, 153] width 54 height 35
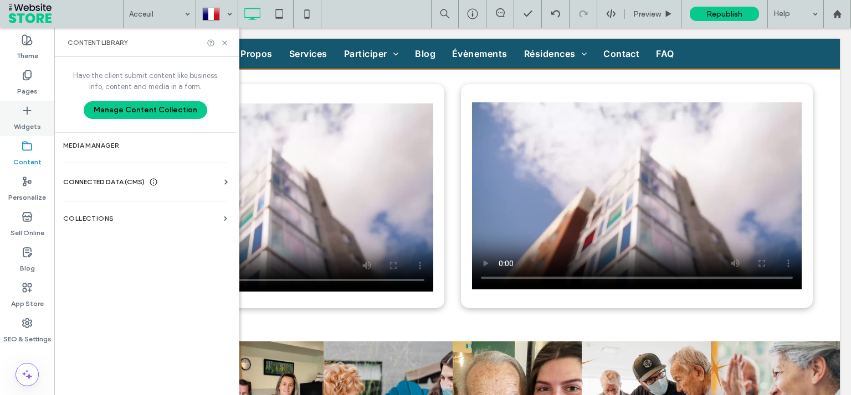
click at [42, 127] on div "Widgets" at bounding box center [27, 118] width 54 height 35
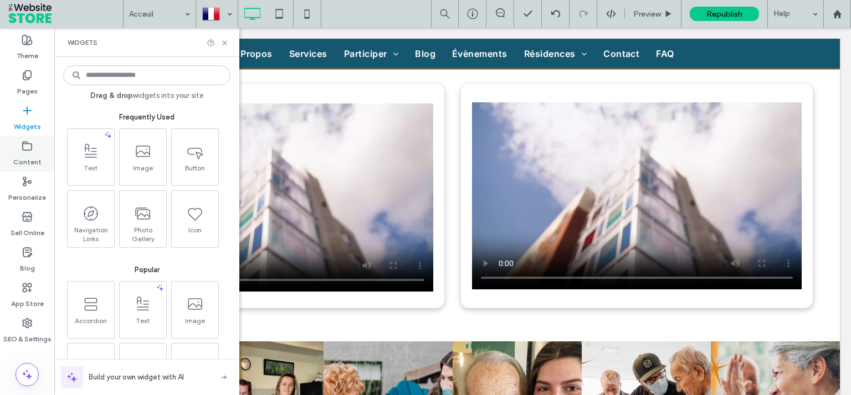
click at [36, 145] on div "Content" at bounding box center [27, 153] width 54 height 35
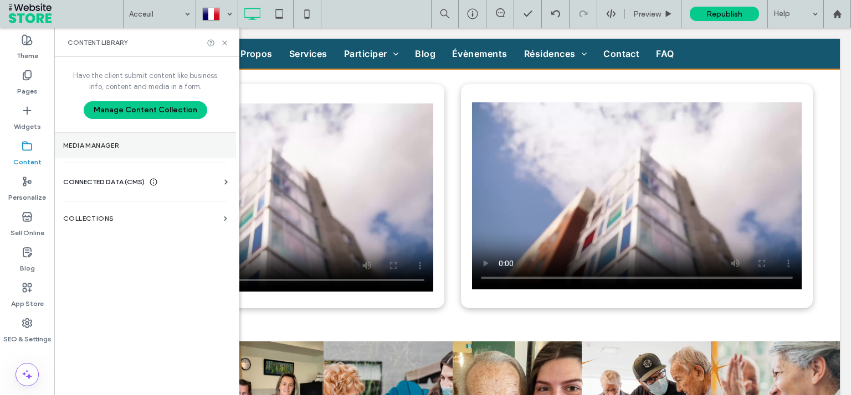
click at [105, 152] on section "Media Manager" at bounding box center [145, 145] width 182 height 25
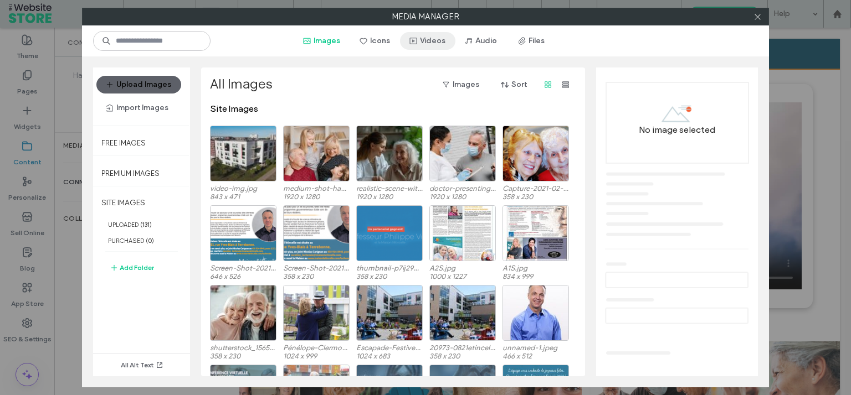
click at [453, 38] on button "Videos" at bounding box center [427, 41] width 55 height 18
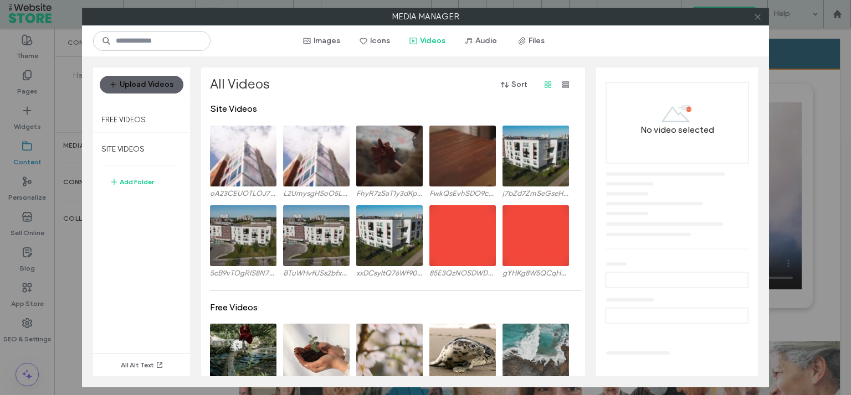
click at [759, 17] on icon at bounding box center [757, 17] width 8 height 8
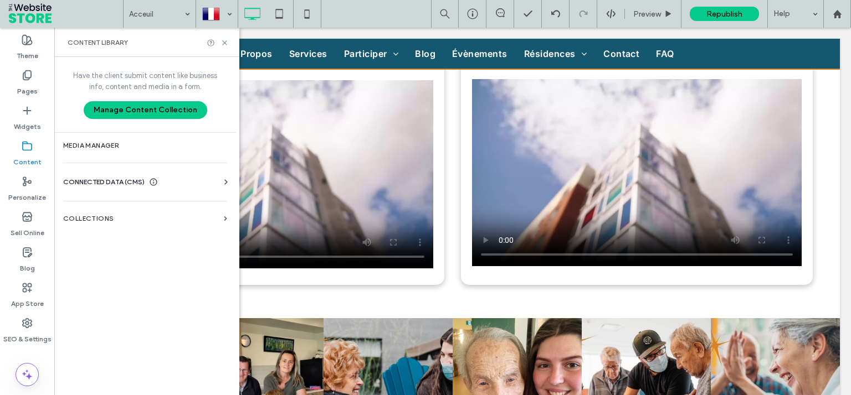
scroll to position [2693, 0]
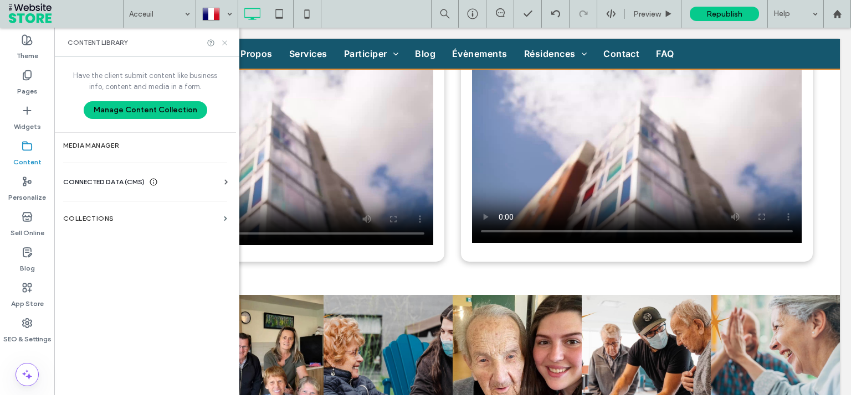
drag, startPoint x: 225, startPoint y: 44, endPoint x: 288, endPoint y: 91, distance: 78.8
click at [225, 44] on icon at bounding box center [224, 43] width 8 height 8
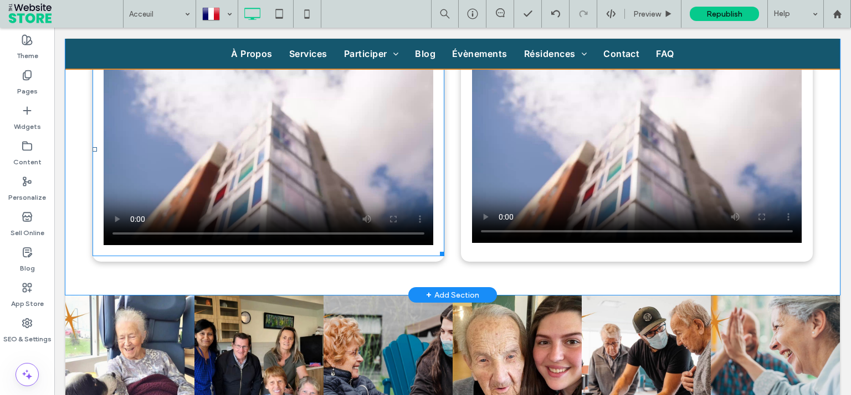
click at [374, 160] on span at bounding box center [269, 150] width 352 height 214
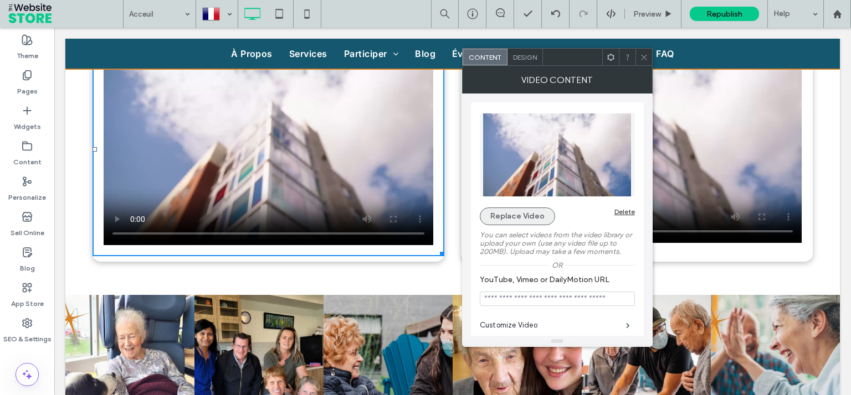
click at [536, 220] on button "Replace Video" at bounding box center [517, 217] width 75 height 18
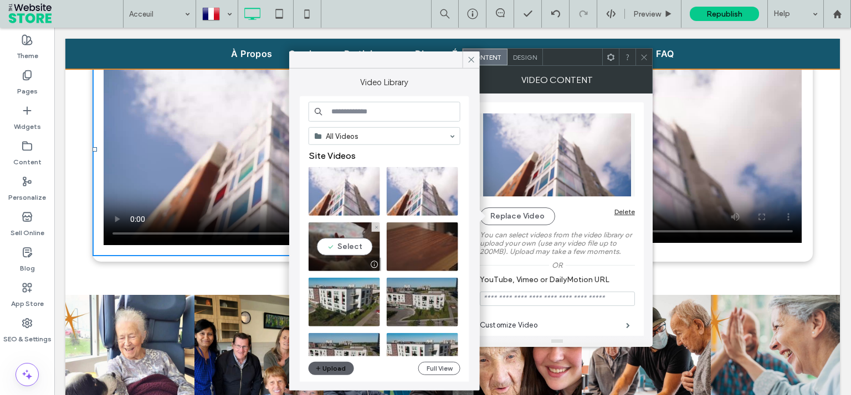
drag, startPoint x: 327, startPoint y: 251, endPoint x: 606, endPoint y: 56, distance: 340.8
click at [327, 251] on video at bounding box center [344, 247] width 71 height 49
type input "**********"
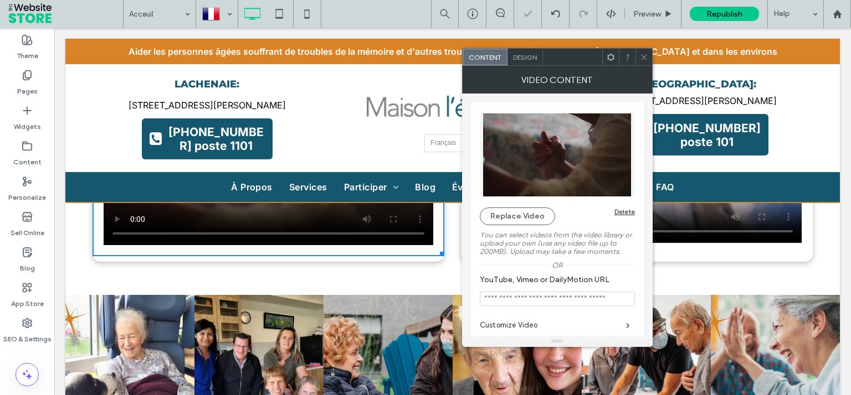
click at [644, 61] on icon at bounding box center [644, 57] width 8 height 8
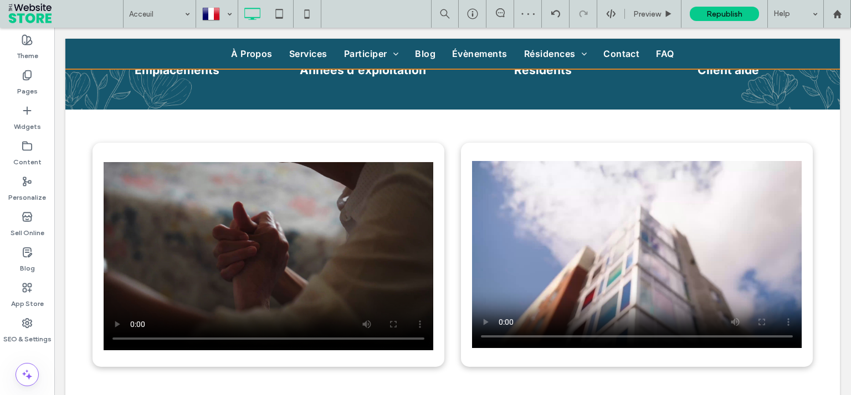
scroll to position [2617, 0]
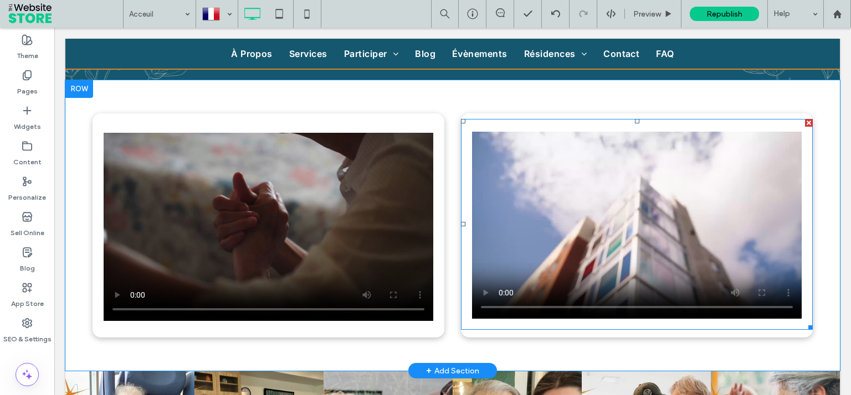
click at [712, 246] on span at bounding box center [637, 225] width 352 height 212
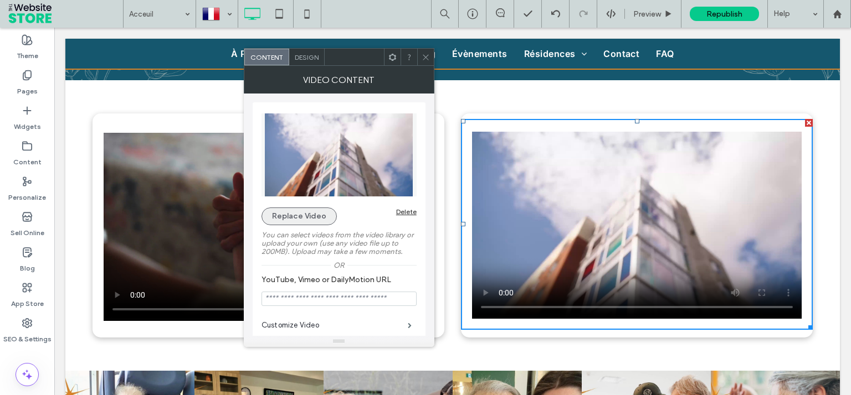
click at [288, 222] on button "Replace Video" at bounding box center [298, 217] width 75 height 18
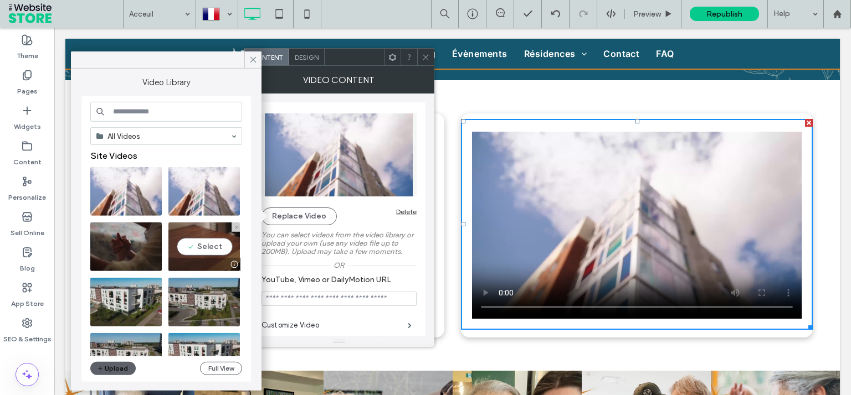
click at [220, 246] on video at bounding box center [203, 247] width 71 height 49
type input "**********"
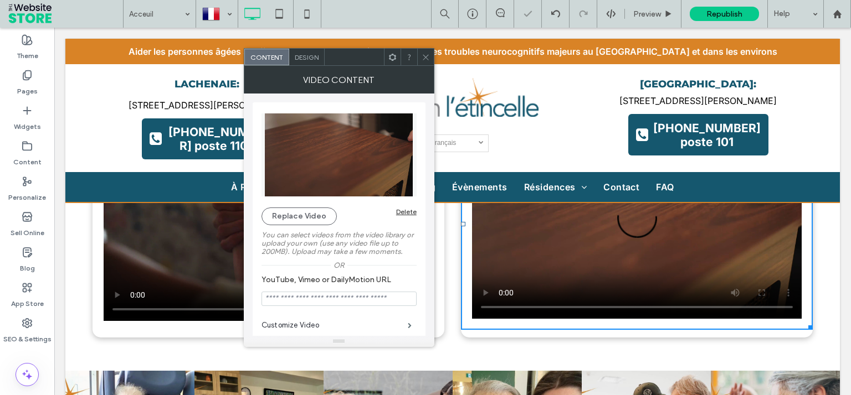
click at [424, 60] on icon at bounding box center [426, 57] width 8 height 8
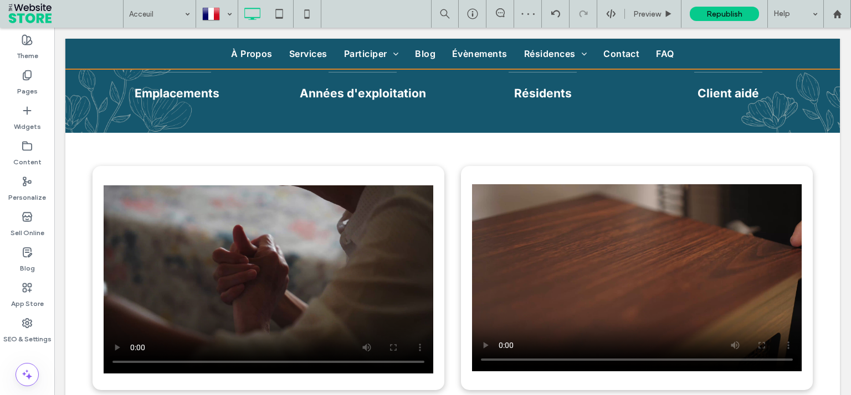
scroll to position [2570, 0]
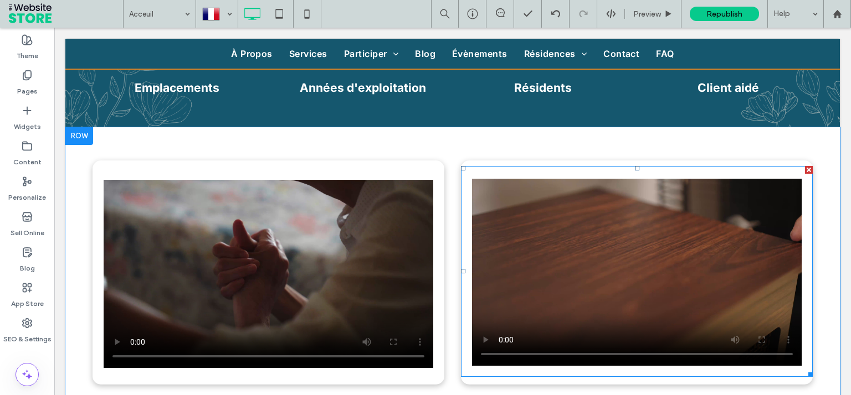
click at [499, 304] on span at bounding box center [637, 272] width 352 height 212
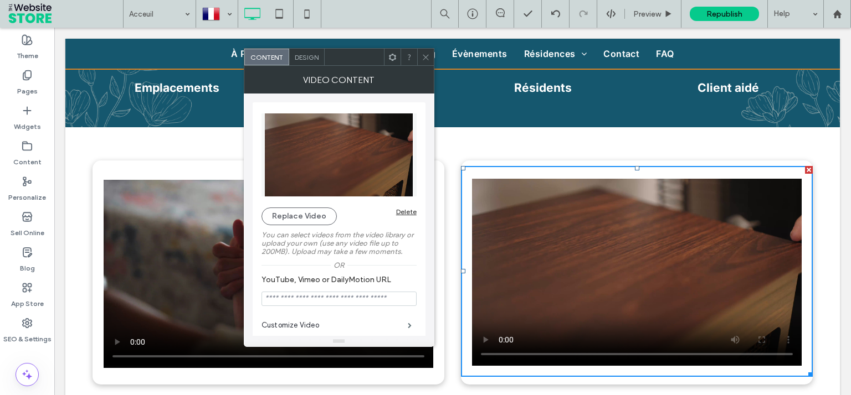
click at [308, 207] on div "Replace Video Delete You can select videos from the video library or upload you…" at bounding box center [338, 210] width 155 height 204
click at [308, 208] on button "Replace Video" at bounding box center [298, 217] width 75 height 18
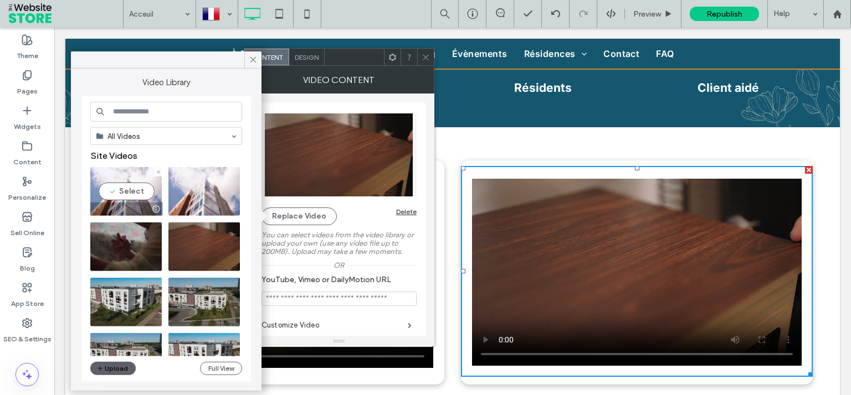
click at [156, 189] on video at bounding box center [125, 191] width 71 height 49
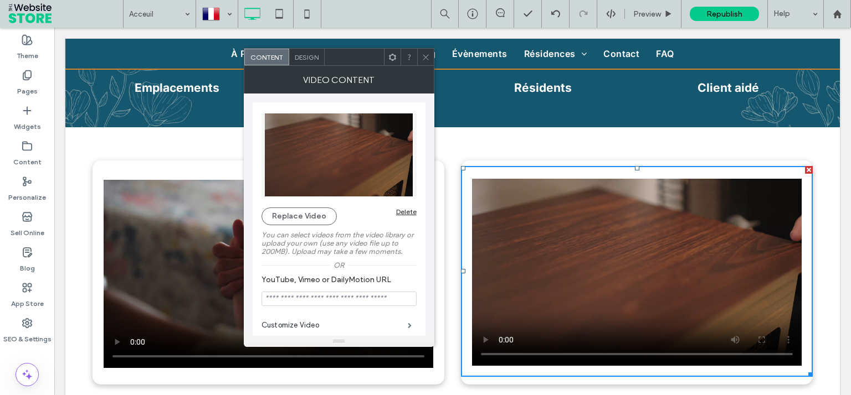
type input "**********"
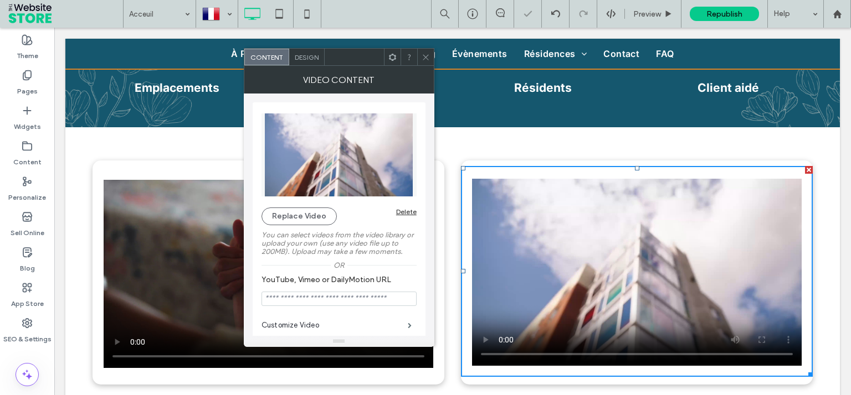
click at [423, 63] on span at bounding box center [426, 57] width 8 height 17
